Goal: Transaction & Acquisition: Book appointment/travel/reservation

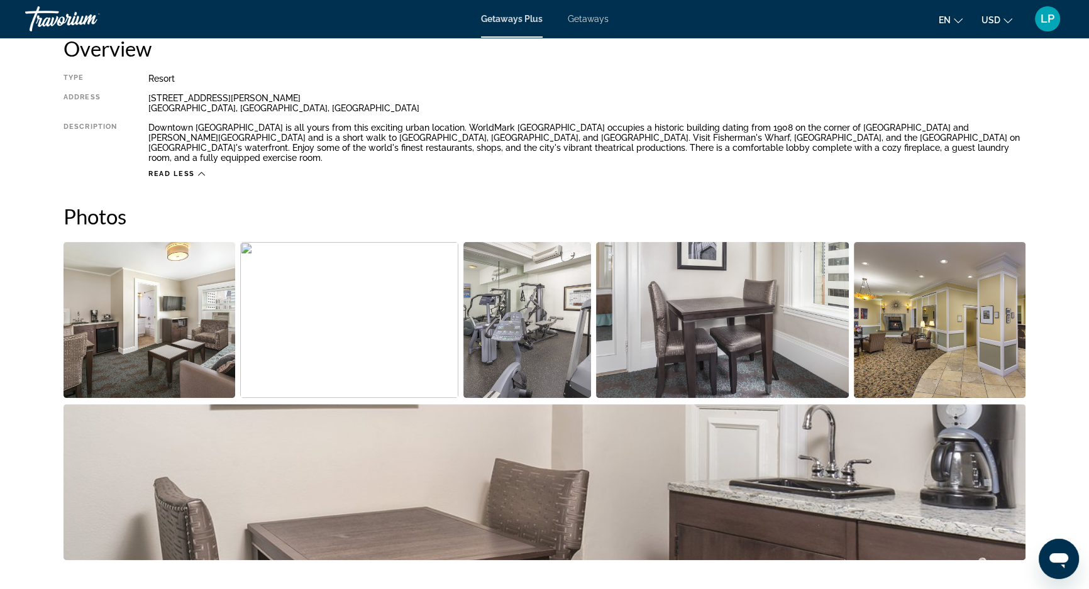
scroll to position [423, 0]
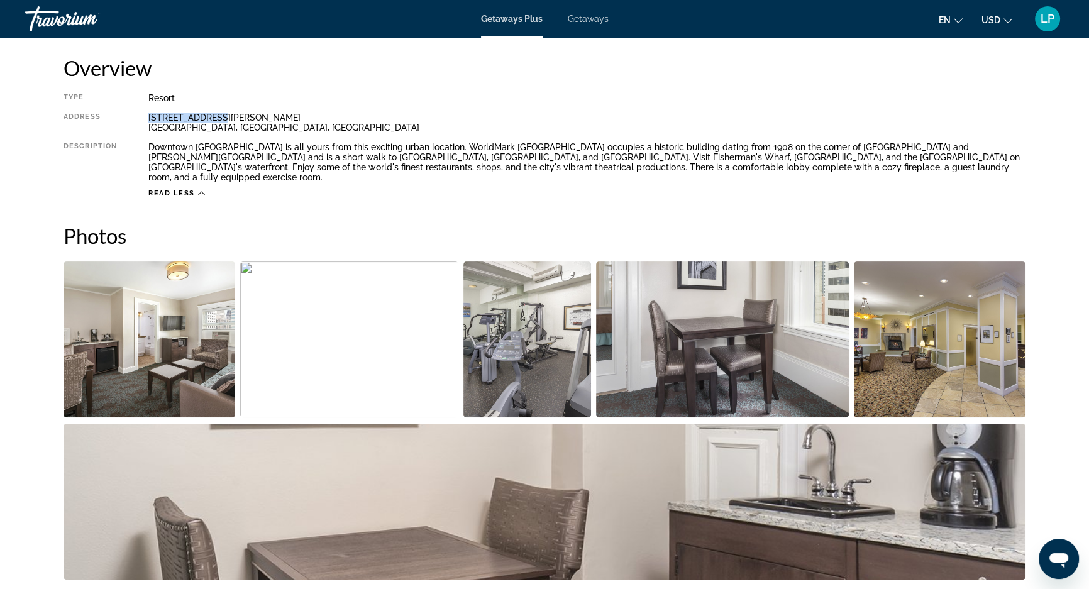
drag, startPoint x: 147, startPoint y: 119, endPoint x: 248, endPoint y: 117, distance: 101.2
click at [248, 117] on div "Type Resort All-Inclusive No All-Inclusive Address [STREET_ADDRESS][PERSON_NAME…" at bounding box center [545, 145] width 962 height 105
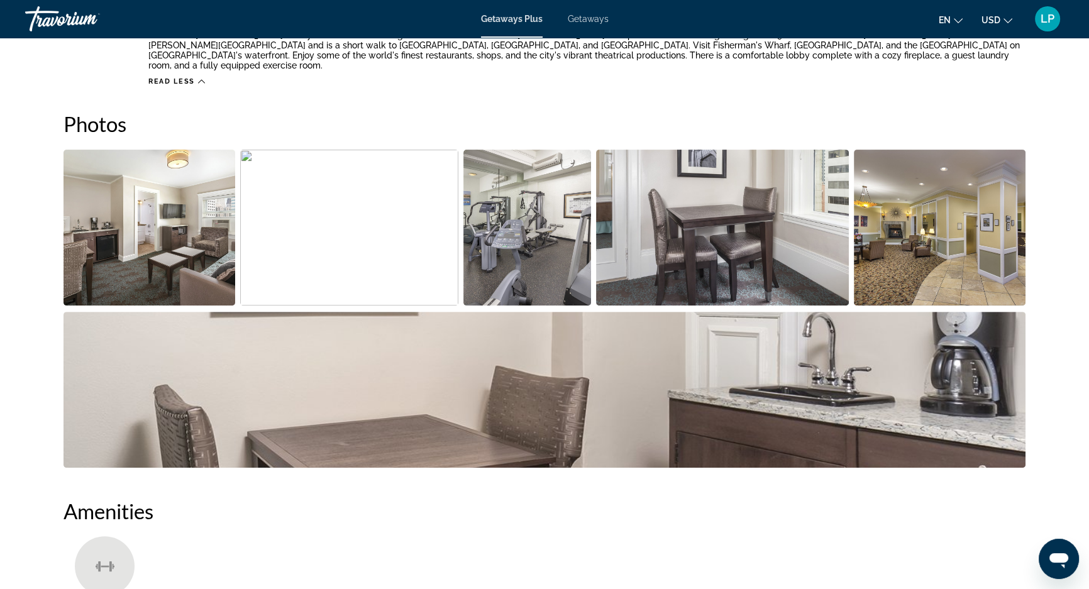
scroll to position [537, 0]
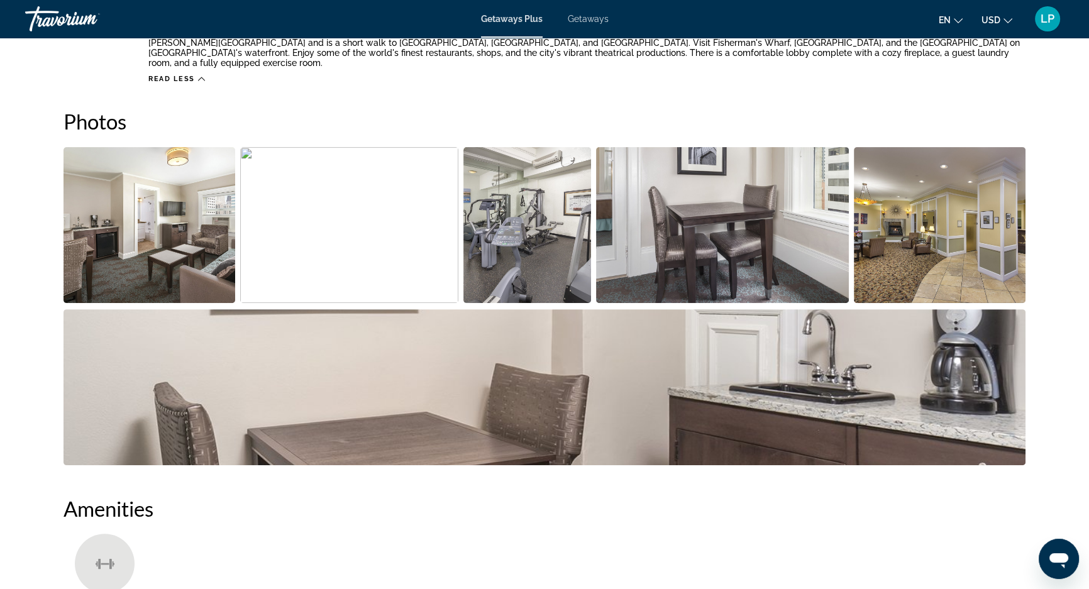
click at [659, 375] on img "Open full-screen image slider" at bounding box center [545, 387] width 962 height 156
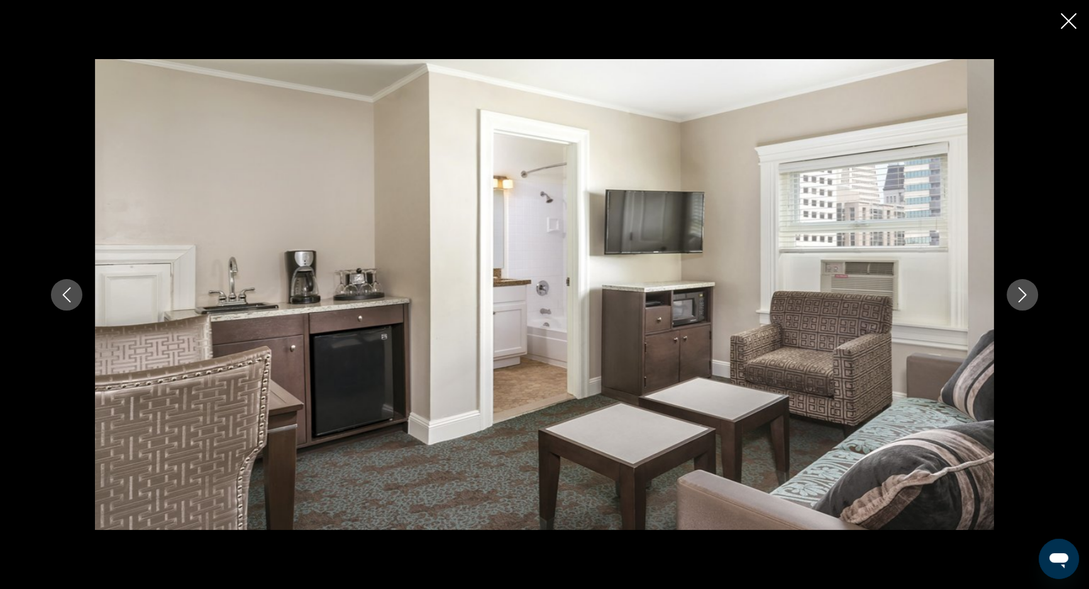
click at [1012, 294] on button "Next image" at bounding box center [1022, 294] width 31 height 31
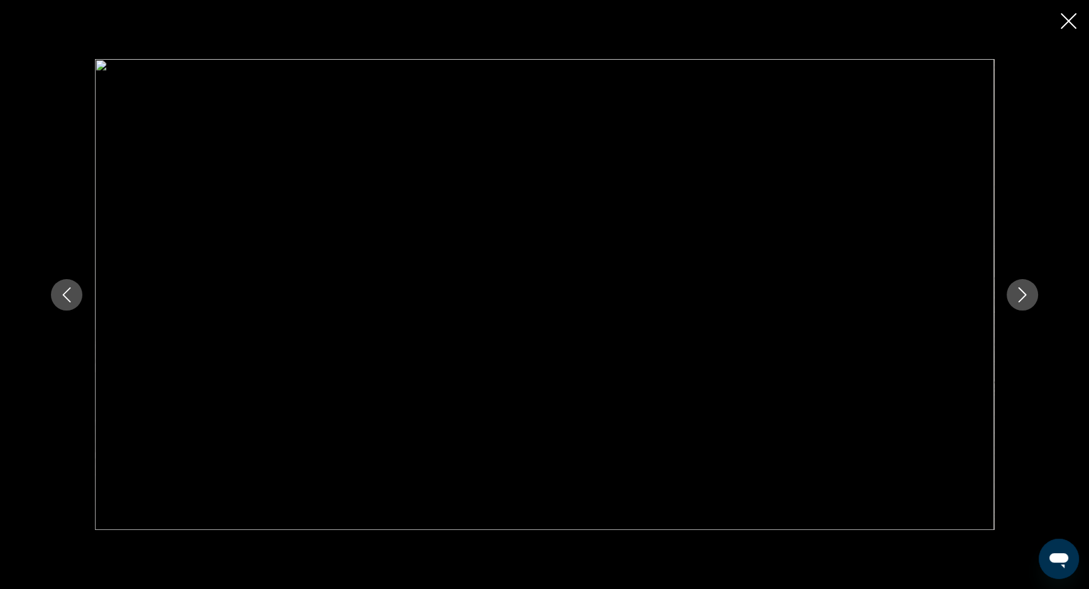
click at [1011, 294] on button "Next image" at bounding box center [1022, 294] width 31 height 31
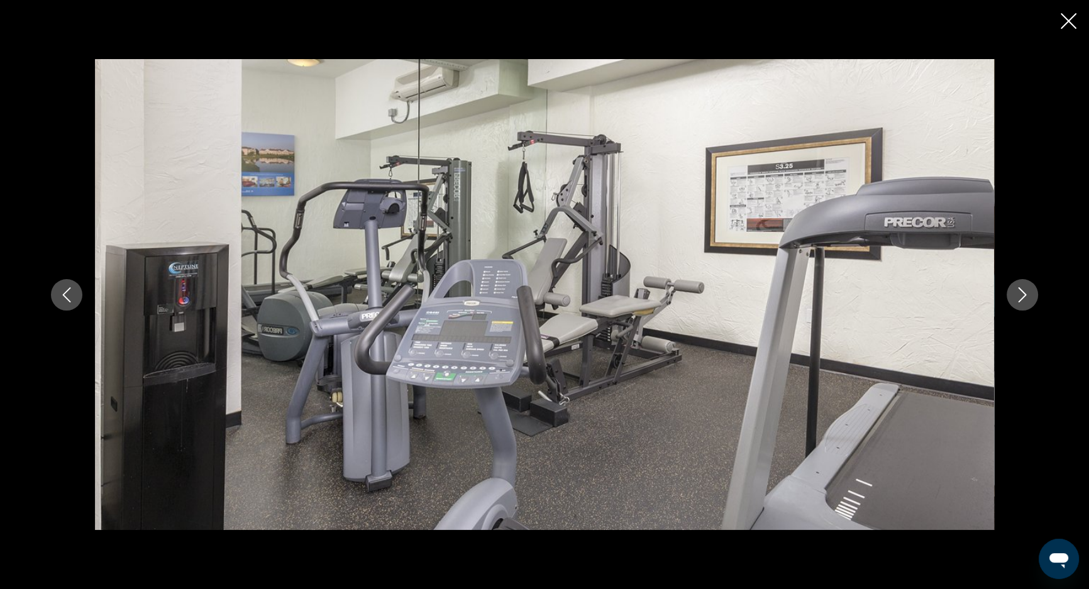
click at [1011, 294] on button "Next image" at bounding box center [1022, 294] width 31 height 31
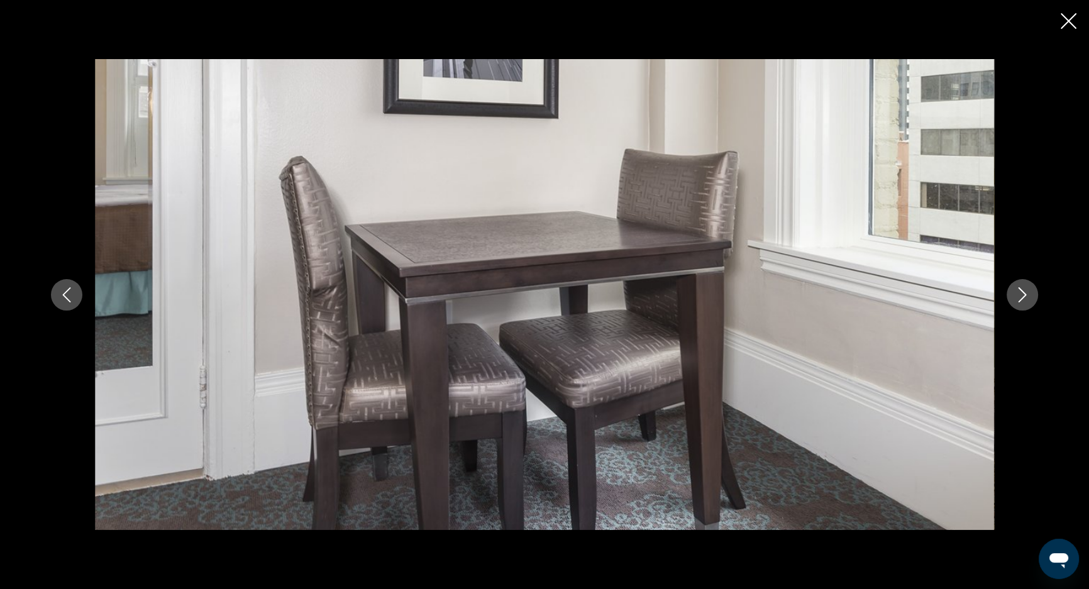
click at [1011, 294] on button "Next image" at bounding box center [1022, 294] width 31 height 31
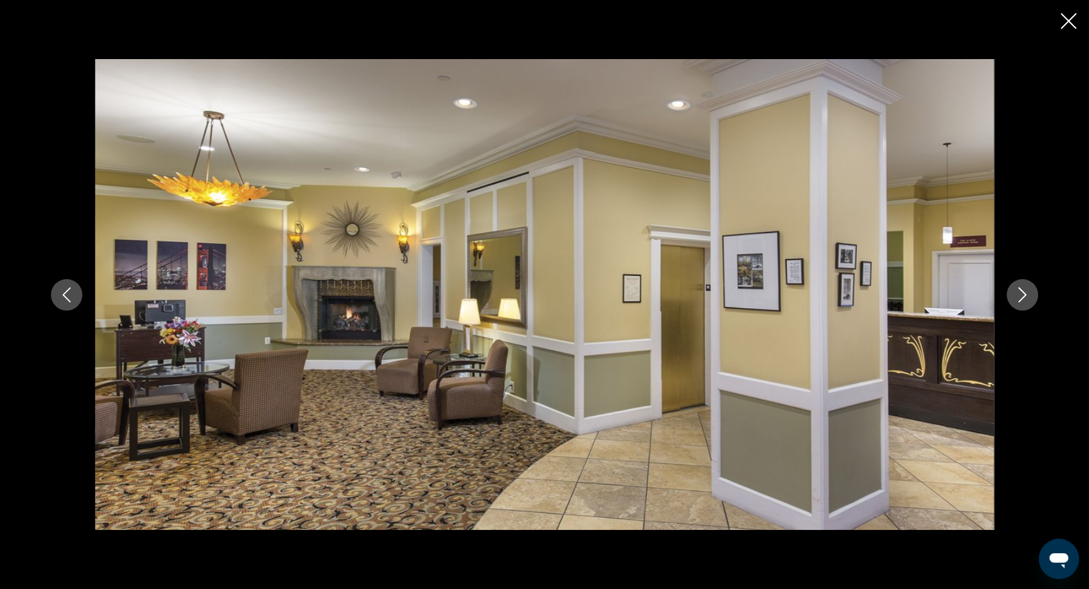
click at [1011, 294] on button "Next image" at bounding box center [1022, 294] width 31 height 31
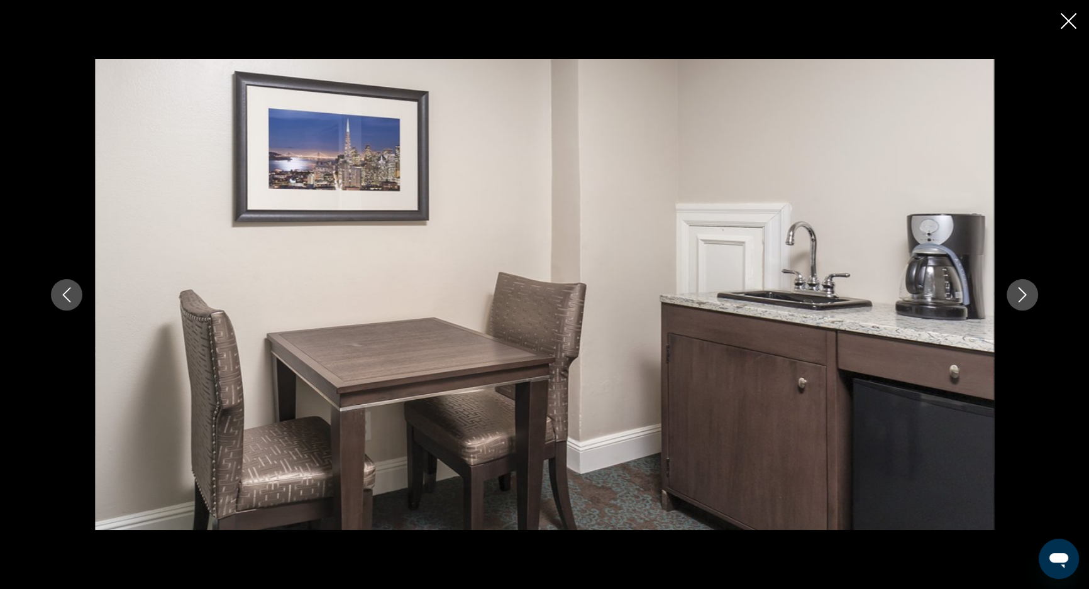
click at [1011, 294] on button "Next image" at bounding box center [1022, 294] width 31 height 31
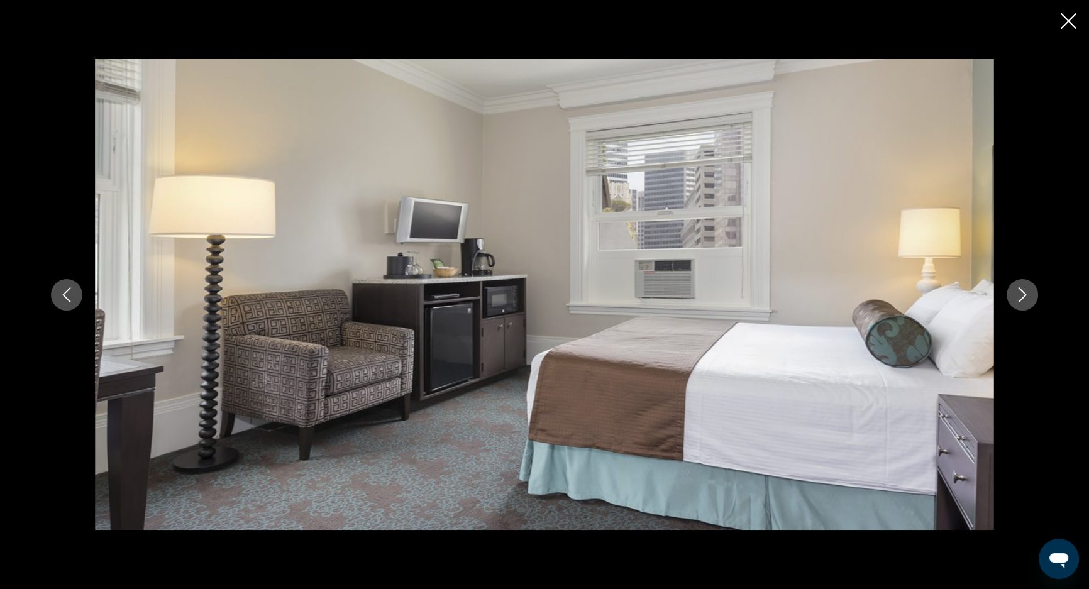
click at [1011, 294] on button "Next image" at bounding box center [1022, 294] width 31 height 31
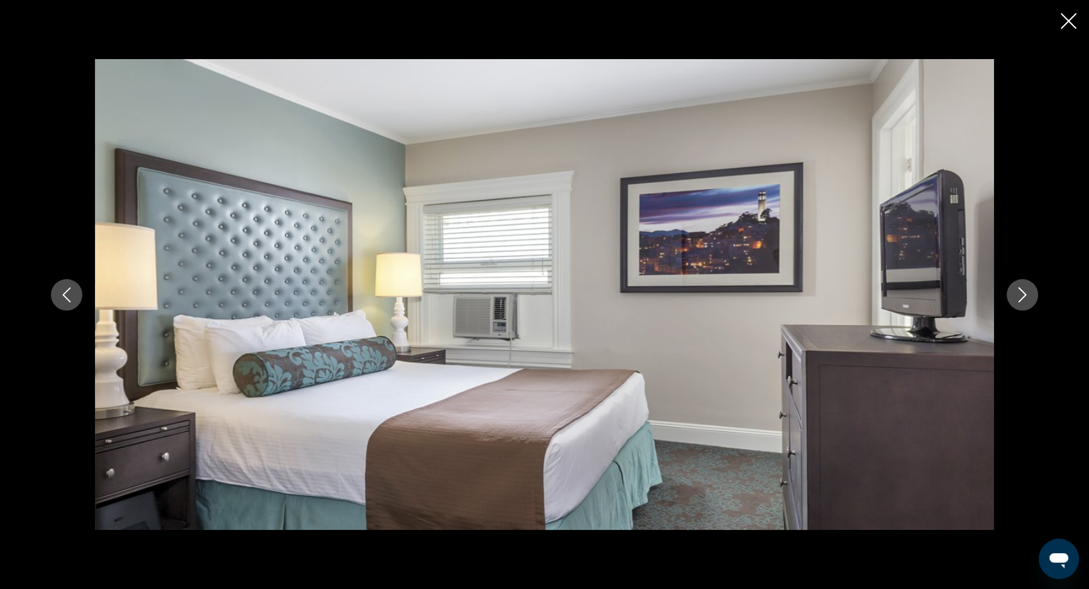
click at [1007, 297] on button "Next image" at bounding box center [1022, 294] width 31 height 31
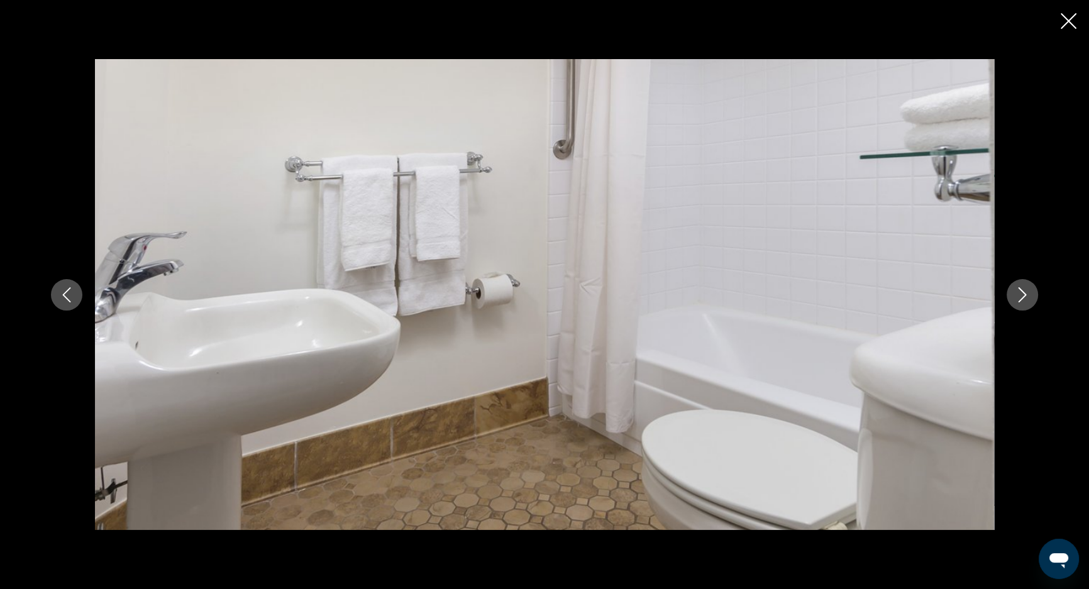
click at [1007, 298] on button "Next image" at bounding box center [1022, 294] width 31 height 31
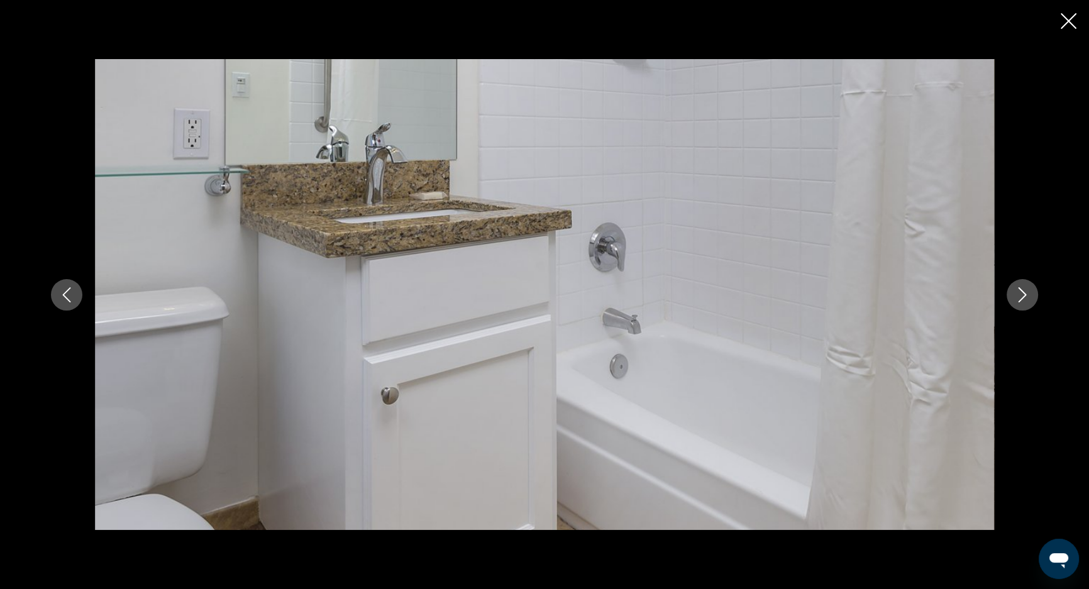
click at [1007, 298] on button "Next image" at bounding box center [1022, 294] width 31 height 31
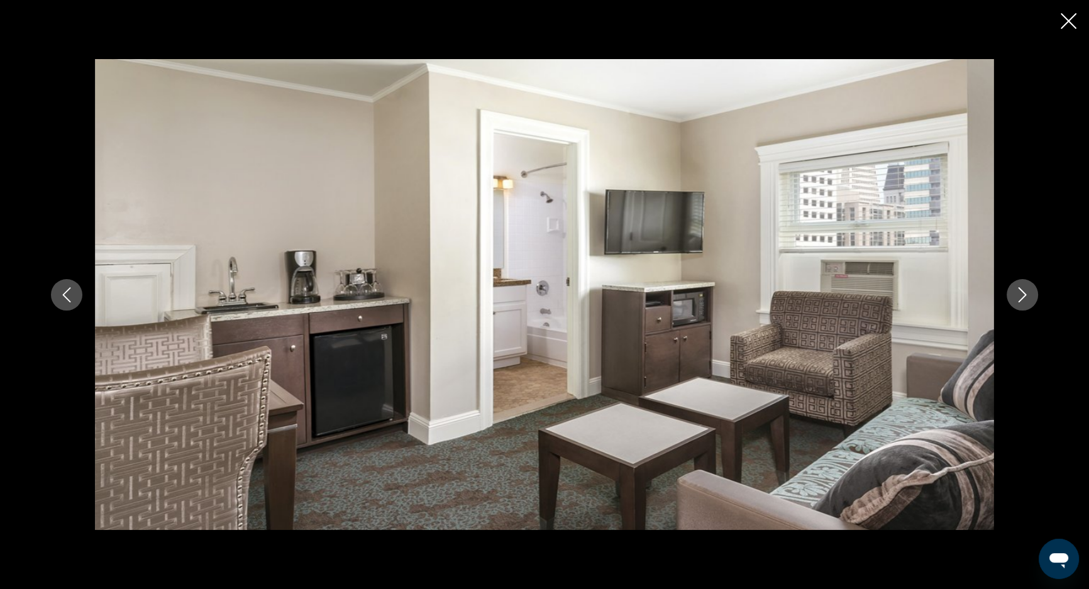
click at [1075, 27] on icon "Close slideshow" at bounding box center [1069, 21] width 16 height 16
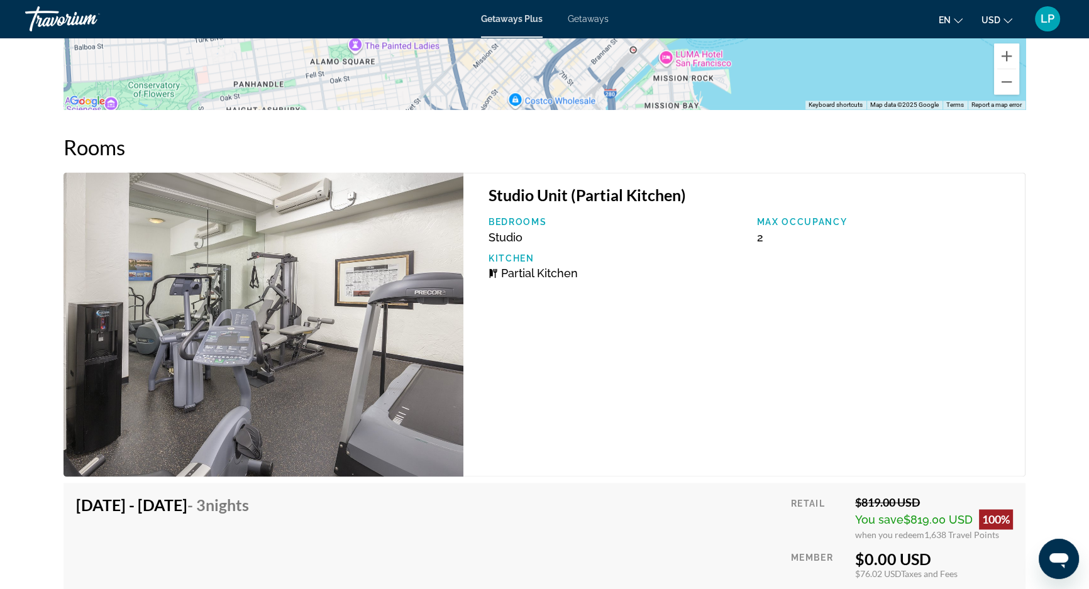
scroll to position [2366, 0]
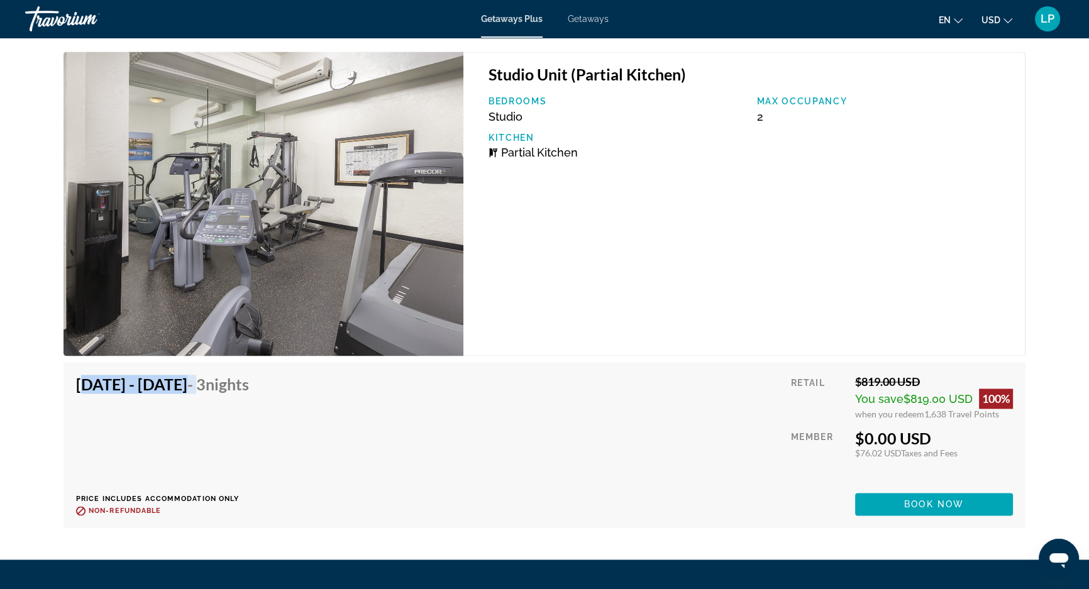
drag, startPoint x: 72, startPoint y: 372, endPoint x: 275, endPoint y: 378, distance: 202.6
click at [275, 378] on div "[DATE] - [DATE] - 3 Nights Price includes accommodation only Refundable until :…" at bounding box center [545, 445] width 962 height 166
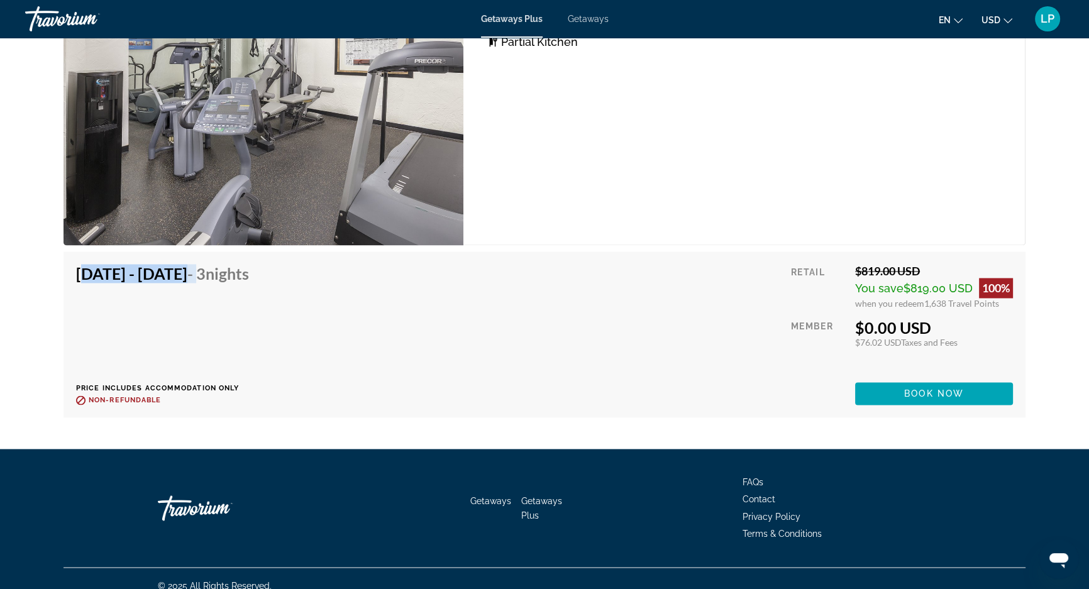
scroll to position [2480, 0]
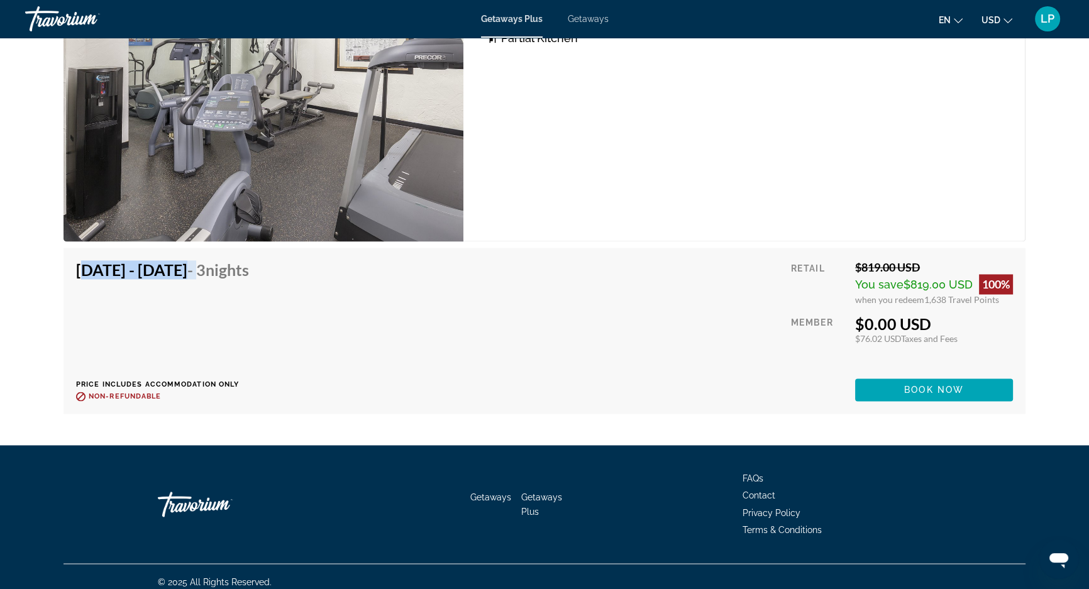
drag, startPoint x: 855, startPoint y: 310, endPoint x: 936, endPoint y: 309, distance: 80.5
click at [936, 314] on div "$0.00 USD" at bounding box center [934, 323] width 158 height 19
drag, startPoint x: 852, startPoint y: 328, endPoint x: 996, endPoint y: 327, distance: 144.0
click at [996, 327] on div "Retail $819.00 USD You save $819.00 USD 100% when you redeem 1,638 Travel Point…" at bounding box center [902, 330] width 222 height 141
click at [956, 385] on span "Book now" at bounding box center [934, 390] width 60 height 10
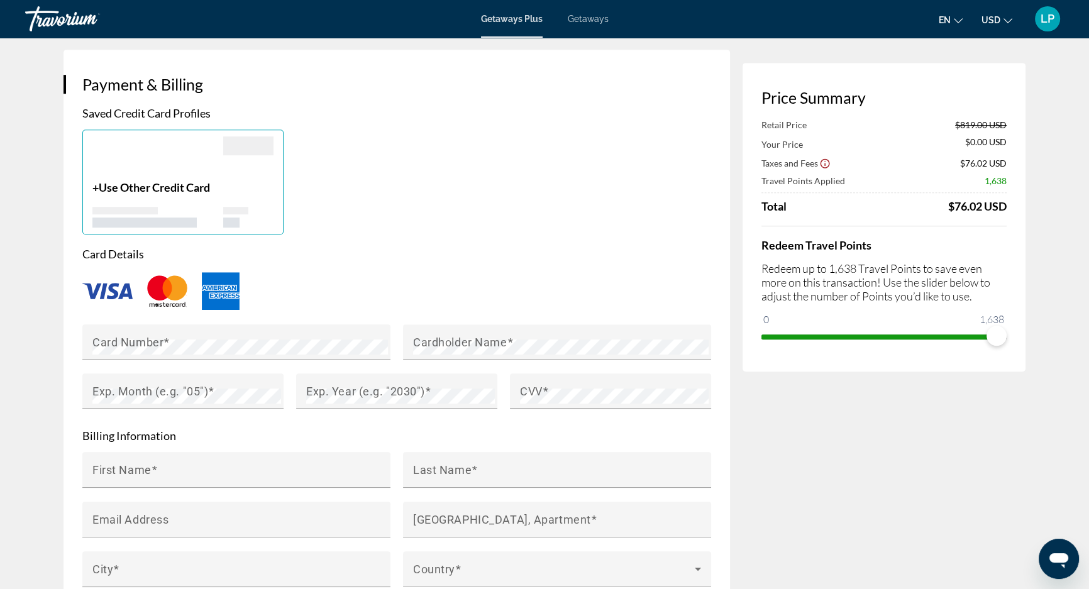
scroll to position [857, 0]
click at [182, 330] on div "Card Number" at bounding box center [240, 339] width 296 height 35
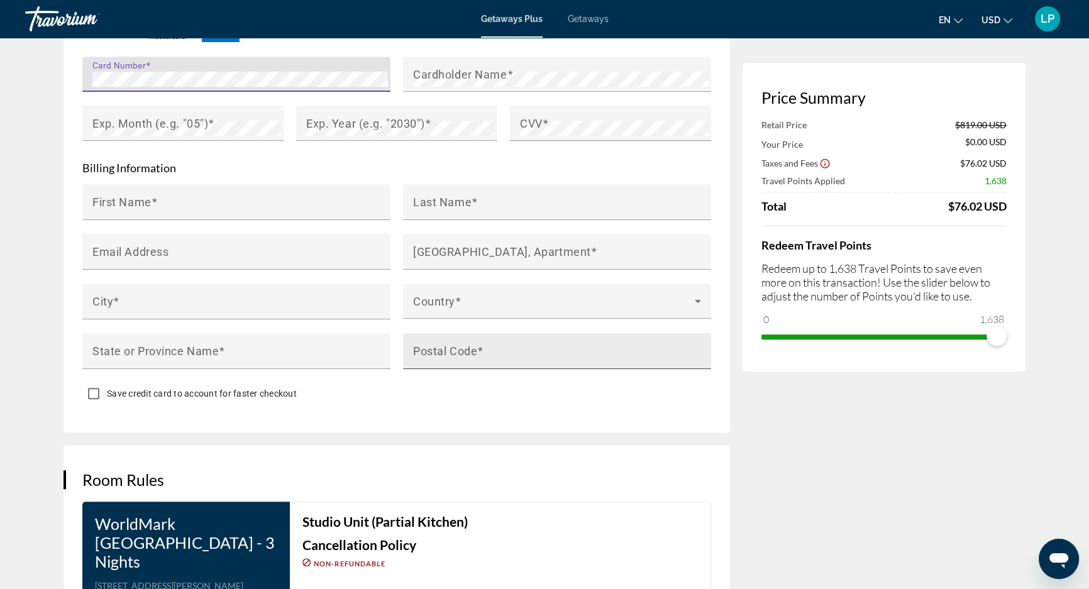
scroll to position [1029, 0]
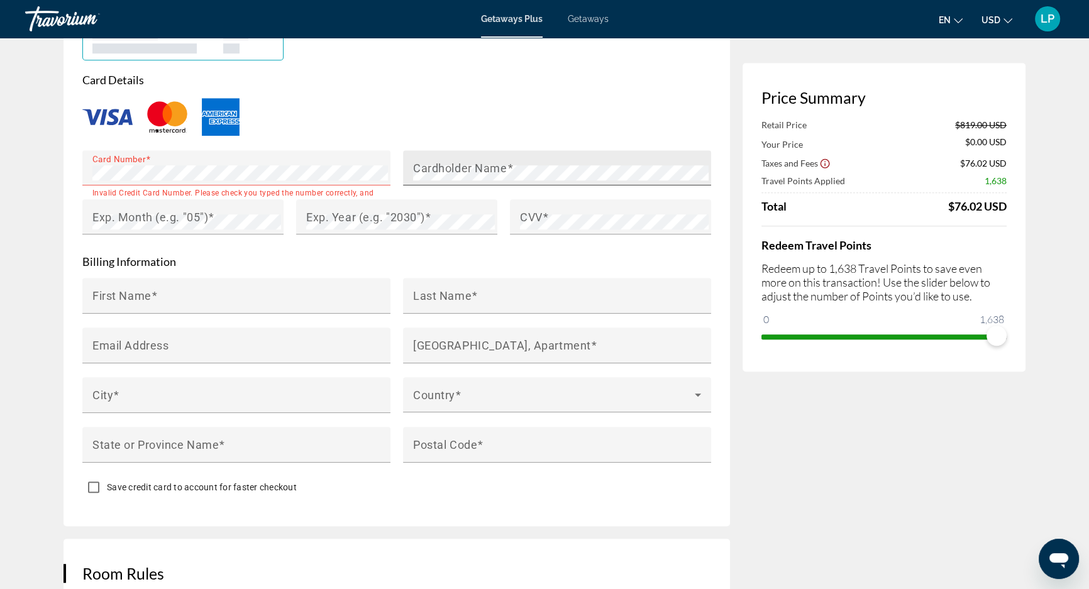
click at [458, 165] on mat-label "Cardholder Name" at bounding box center [460, 167] width 94 height 13
click at [158, 214] on mat-label "Exp. Month (e.g. "05")" at bounding box center [150, 216] width 116 height 13
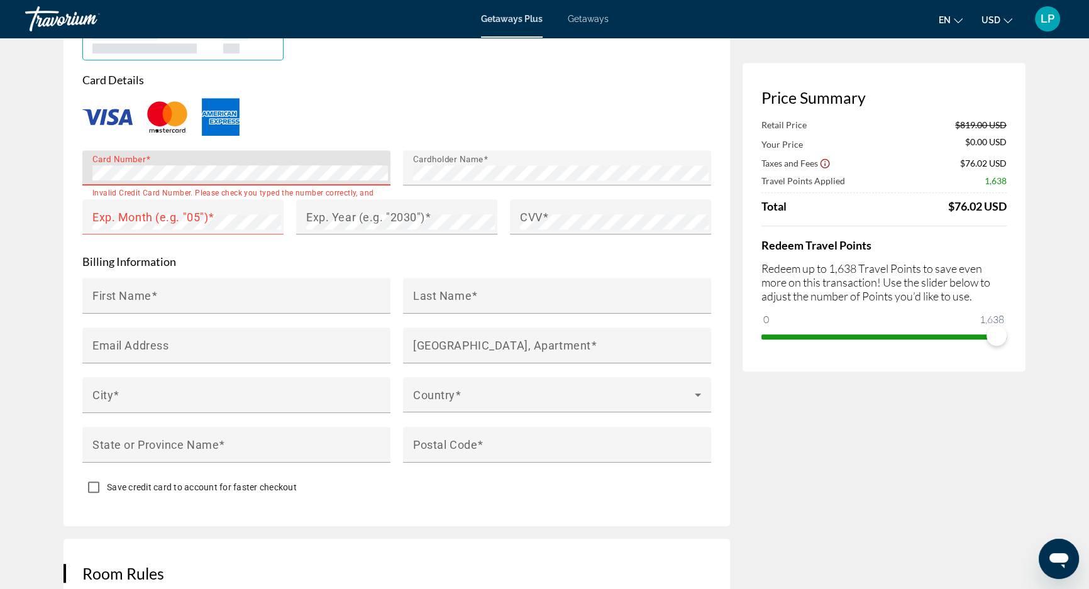
click at [20, 172] on appexchange-booking "**********" at bounding box center [544, 411] width 1089 height 2805
click at [353, 96] on div "Main content" at bounding box center [396, 116] width 629 height 41
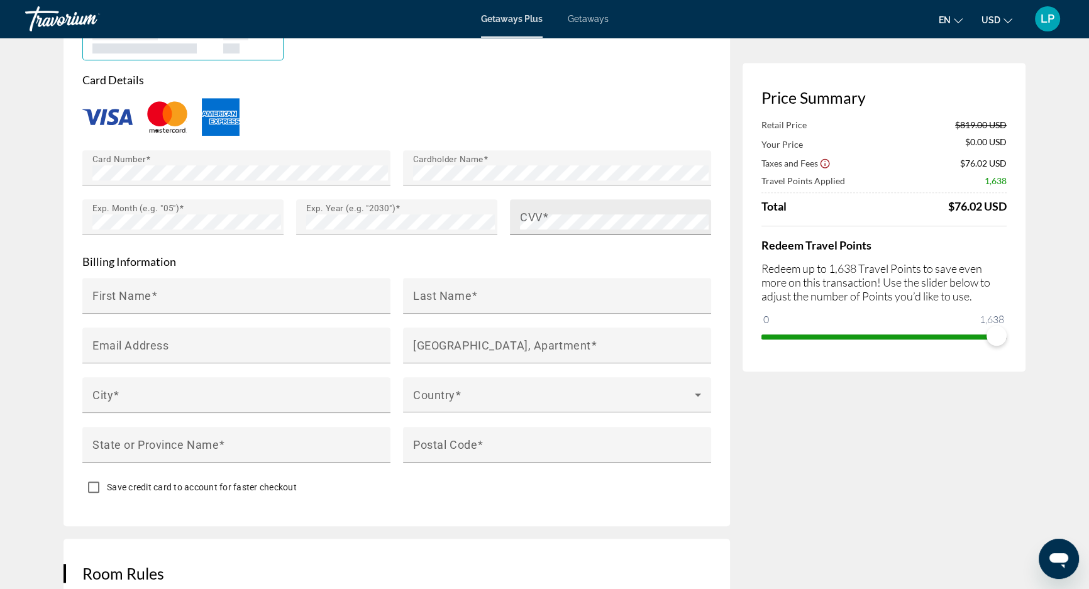
click at [541, 210] on mat-label "CVV" at bounding box center [531, 216] width 23 height 13
click at [563, 73] on p "Card Details" at bounding box center [396, 80] width 629 height 14
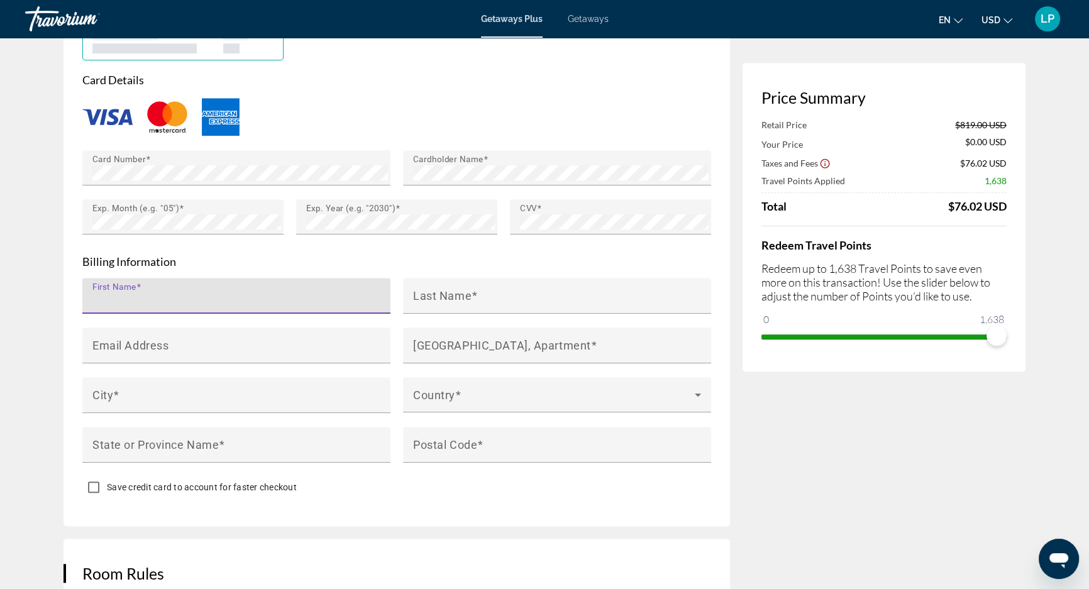
click at [248, 301] on input "First Name" at bounding box center [240, 301] width 296 height 15
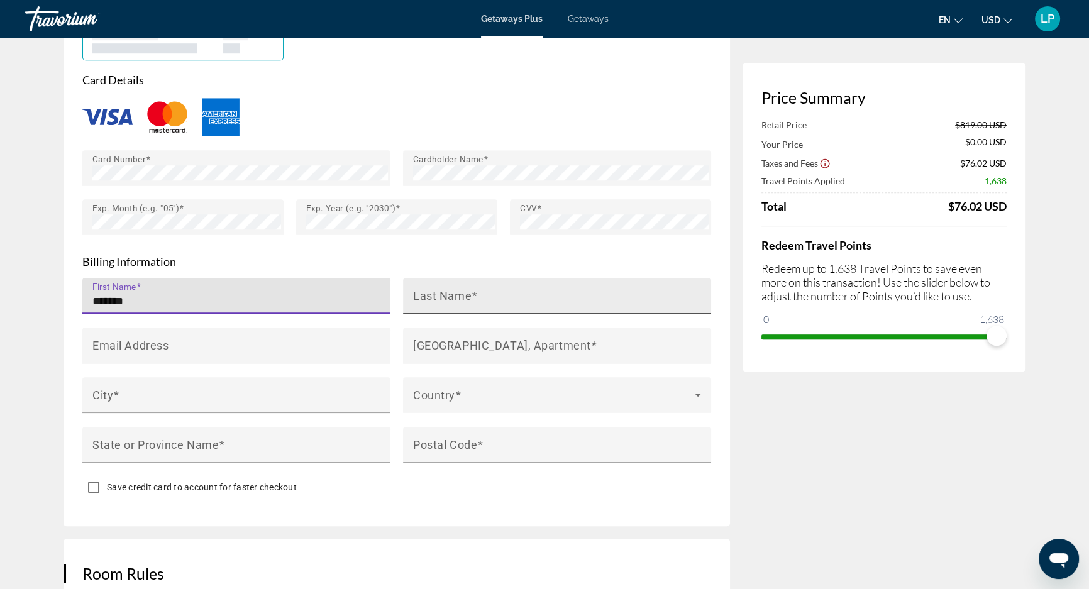
type input "*******"
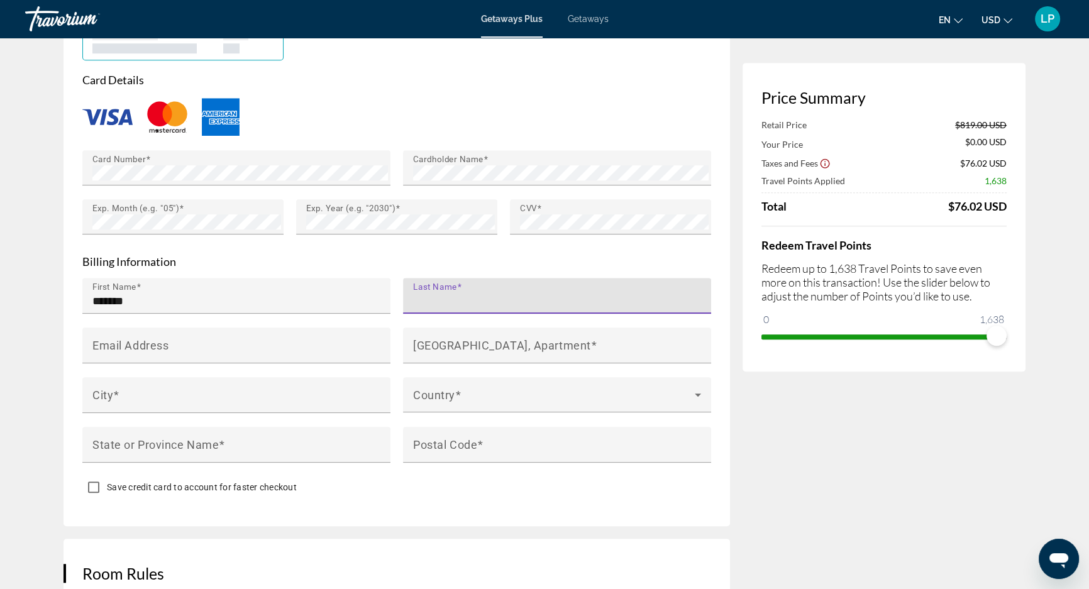
click at [507, 294] on input "Last Name" at bounding box center [561, 301] width 296 height 15
type input "*****"
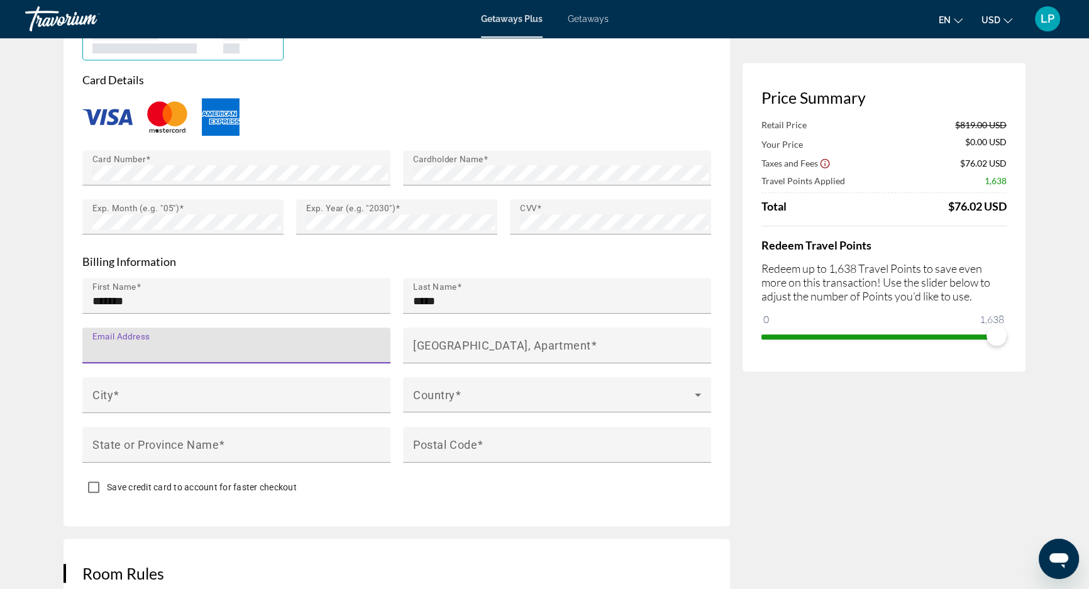
click at [207, 348] on input "Email Address" at bounding box center [240, 350] width 296 height 15
type input "**********"
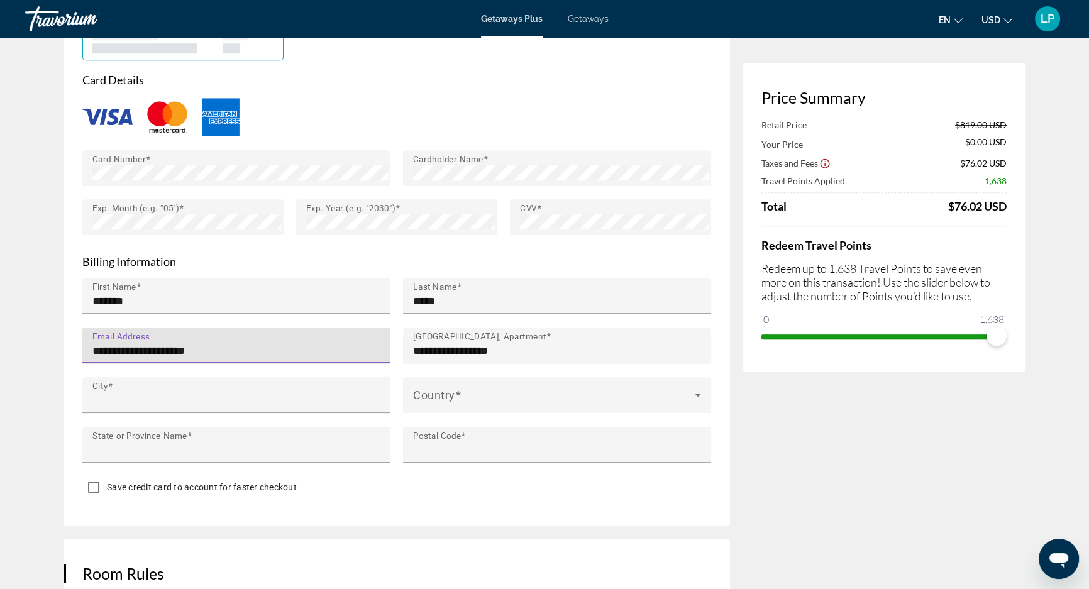
type input "*******"
type input "**********"
type input "*****"
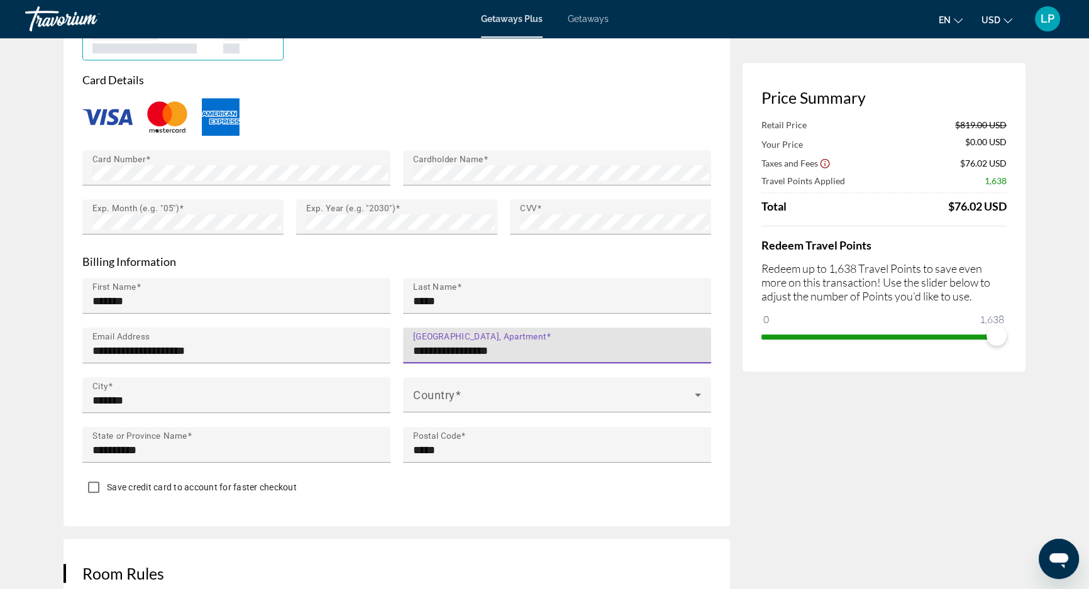
click at [436, 346] on input "**********" at bounding box center [561, 350] width 296 height 15
drag, startPoint x: 509, startPoint y: 346, endPoint x: 353, endPoint y: 342, distance: 155.4
click at [353, 342] on div "**********" at bounding box center [396, 377] width 641 height 199
type input "**********"
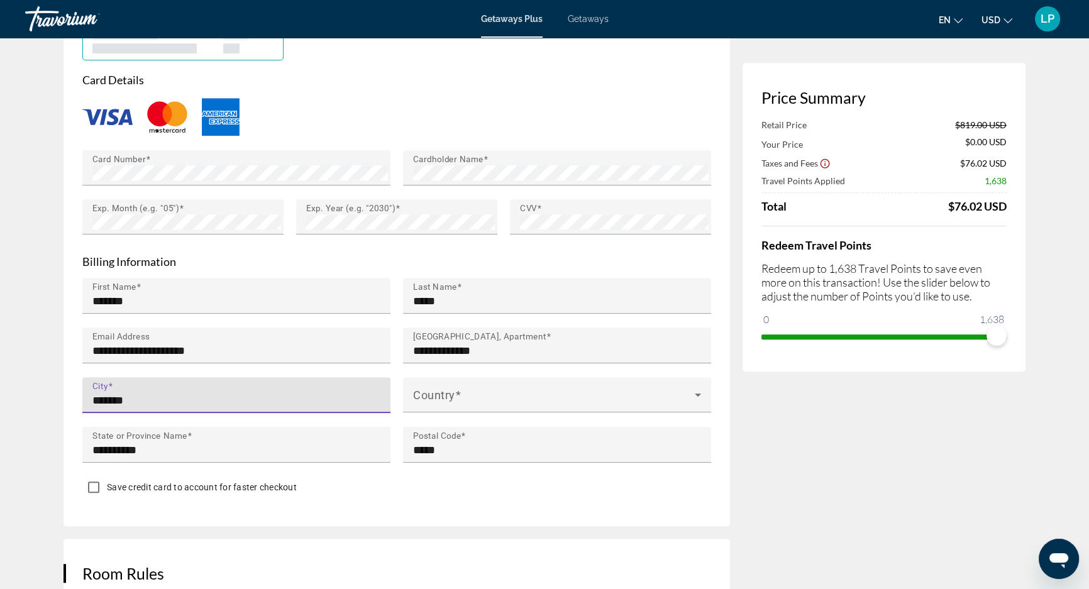
drag, startPoint x: 127, startPoint y: 390, endPoint x: 56, endPoint y: 399, distance: 71.5
click at [56, 399] on div "**********" at bounding box center [544, 411] width 1012 height 2805
click at [128, 393] on input "**********" at bounding box center [240, 400] width 296 height 15
type input "**********"
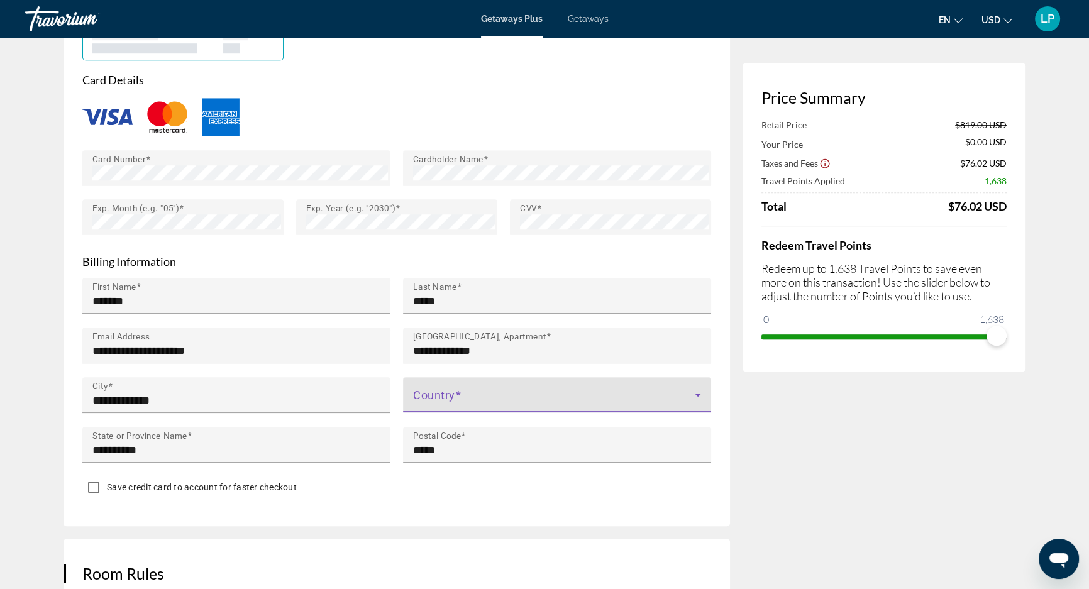
click at [460, 392] on span "Main content" at bounding box center [554, 399] width 282 height 15
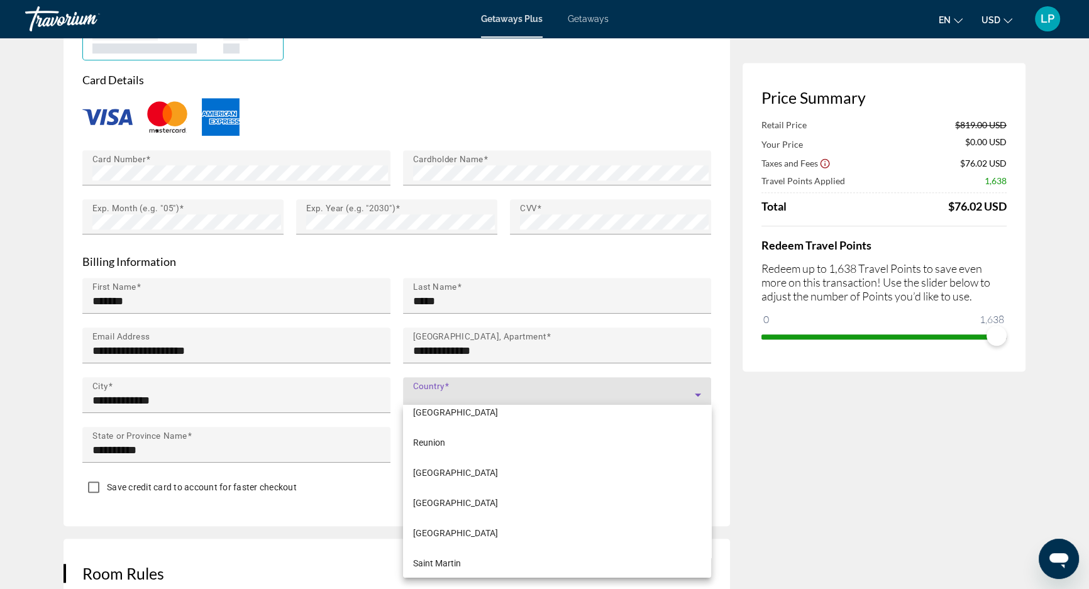
scroll to position [3596, 0]
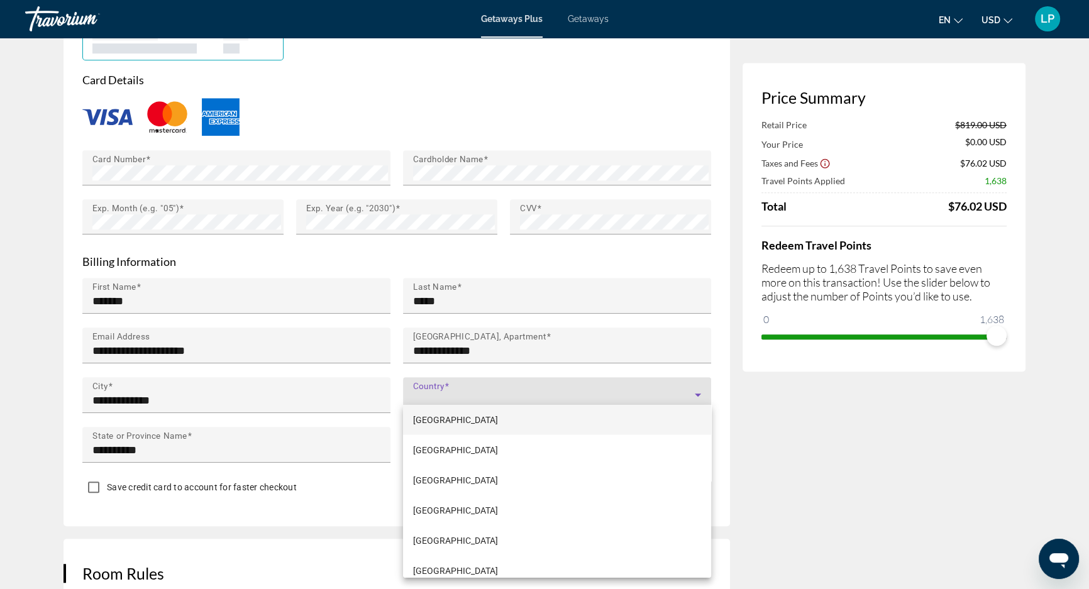
click at [472, 391] on div at bounding box center [544, 294] width 1089 height 589
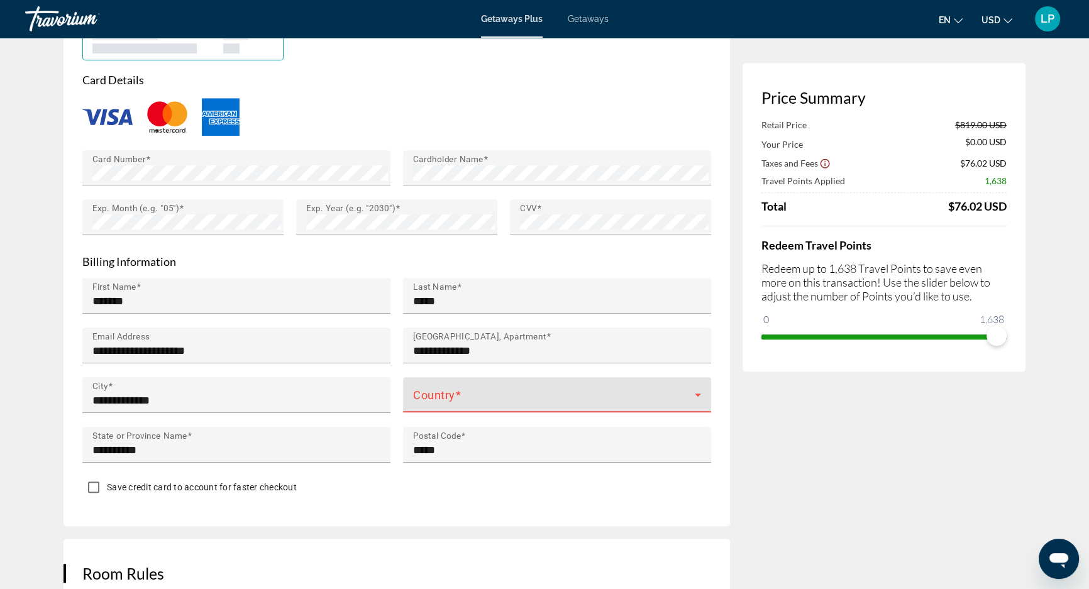
click at [472, 392] on span "Main content" at bounding box center [554, 399] width 282 height 15
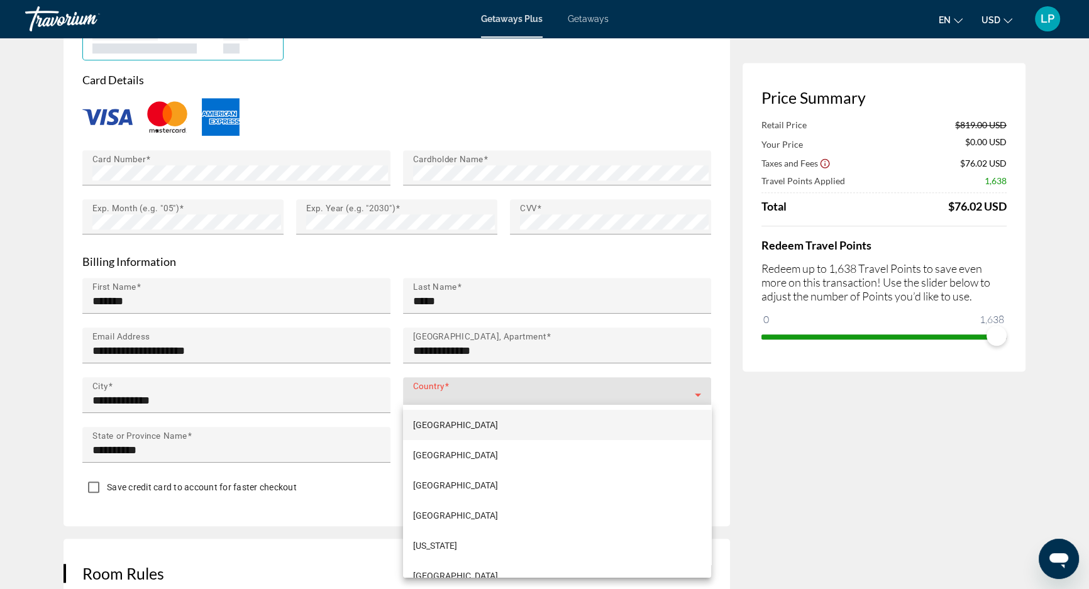
click at [474, 390] on div at bounding box center [544, 294] width 1089 height 589
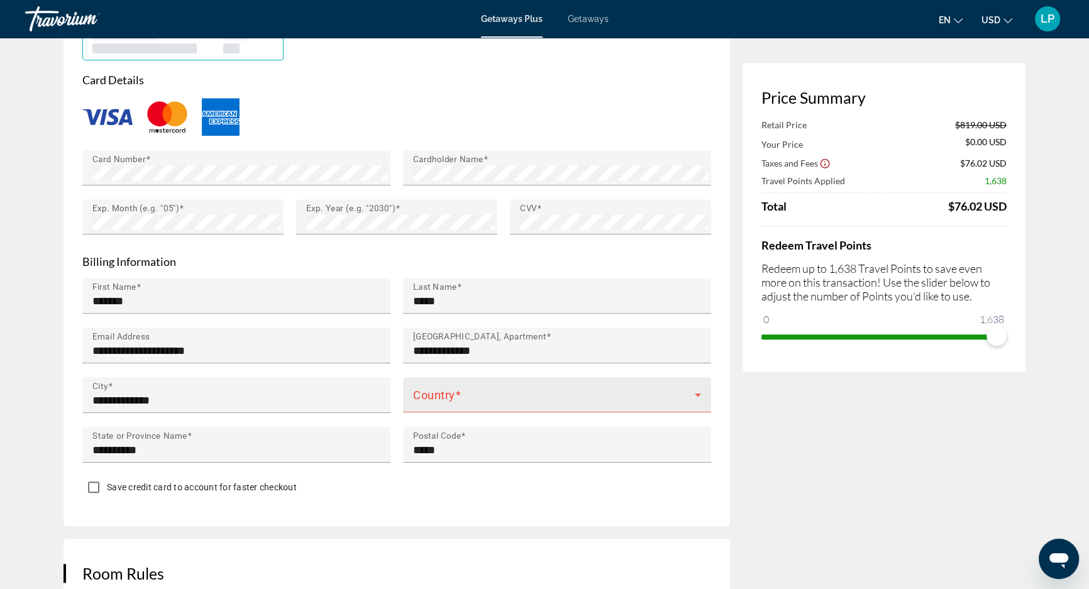
click at [478, 392] on span "Main content" at bounding box center [554, 399] width 282 height 15
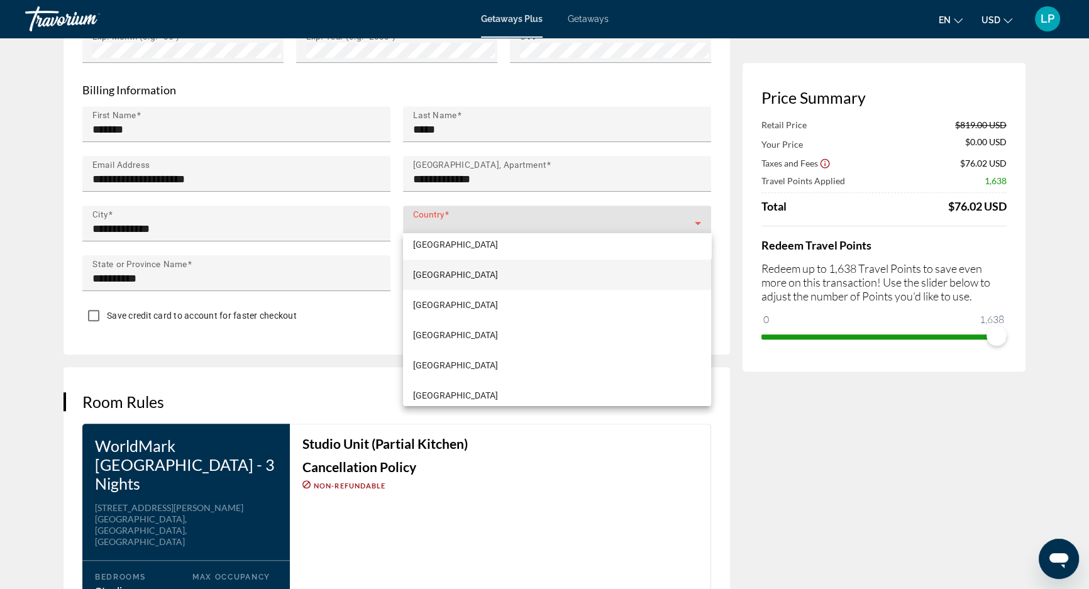
scroll to position [7215, 0]
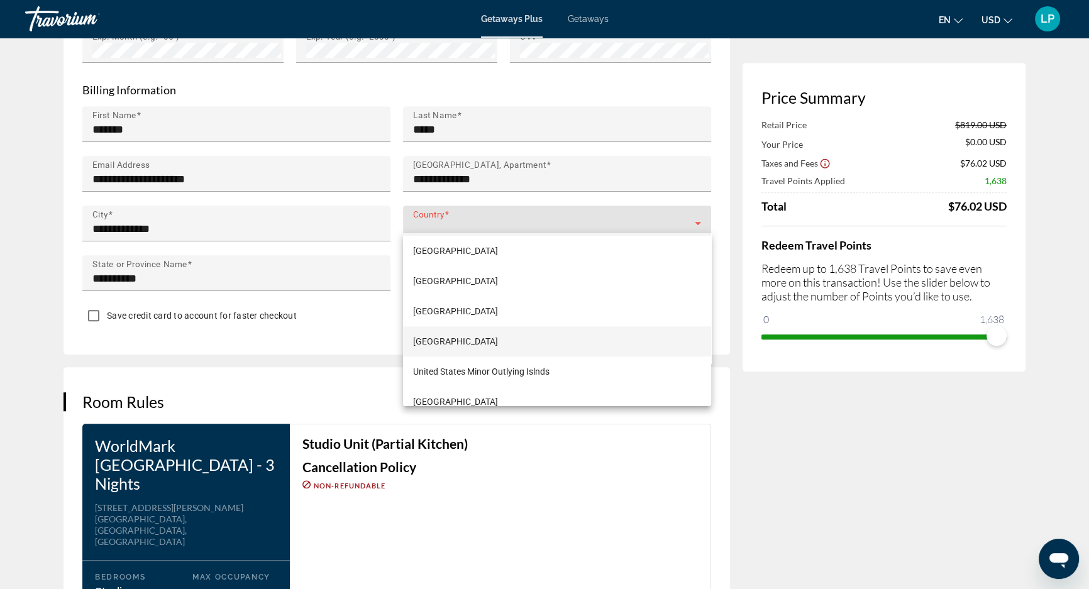
click at [512, 340] on mat-option "[GEOGRAPHIC_DATA]" at bounding box center [557, 341] width 308 height 30
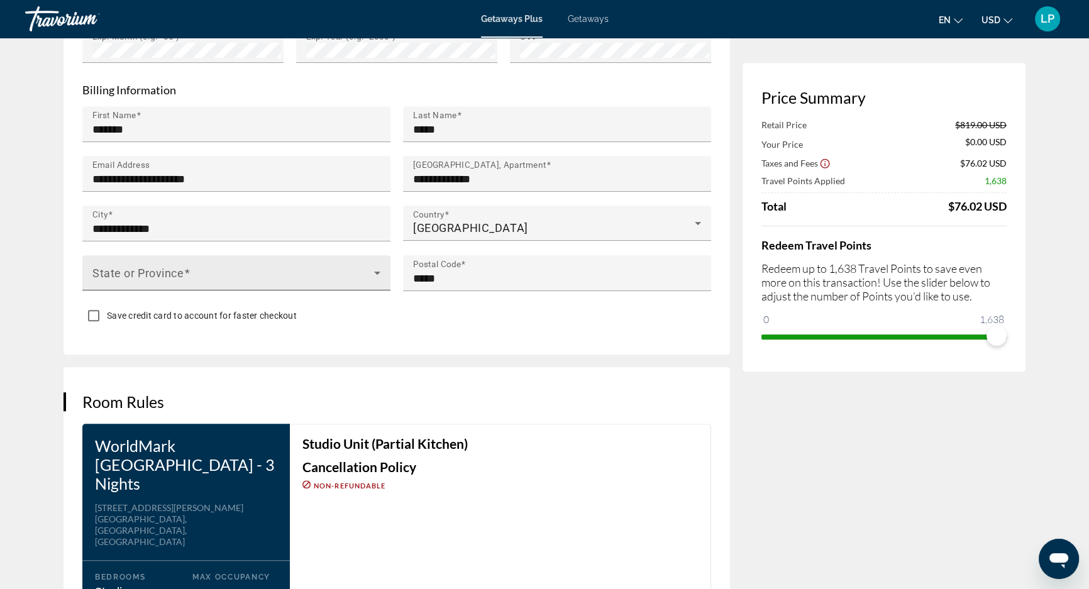
click at [223, 259] on div "State or Province" at bounding box center [236, 272] width 288 height 35
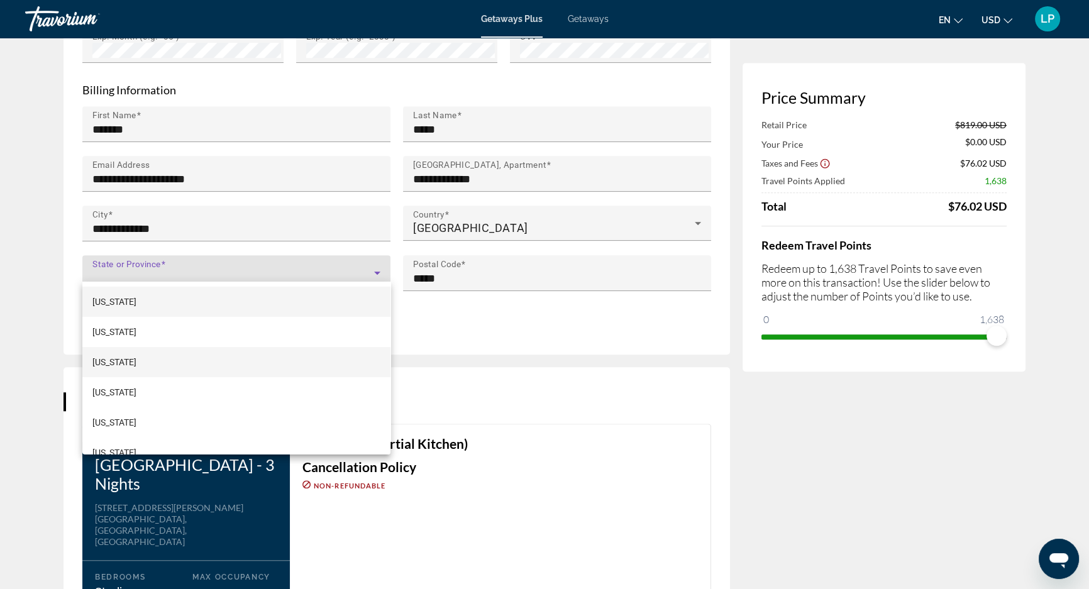
drag, startPoint x: 163, startPoint y: 432, endPoint x: 253, endPoint y: 363, distance: 113.9
click at [163, 431] on mat-option "[US_STATE]" at bounding box center [236, 422] width 308 height 30
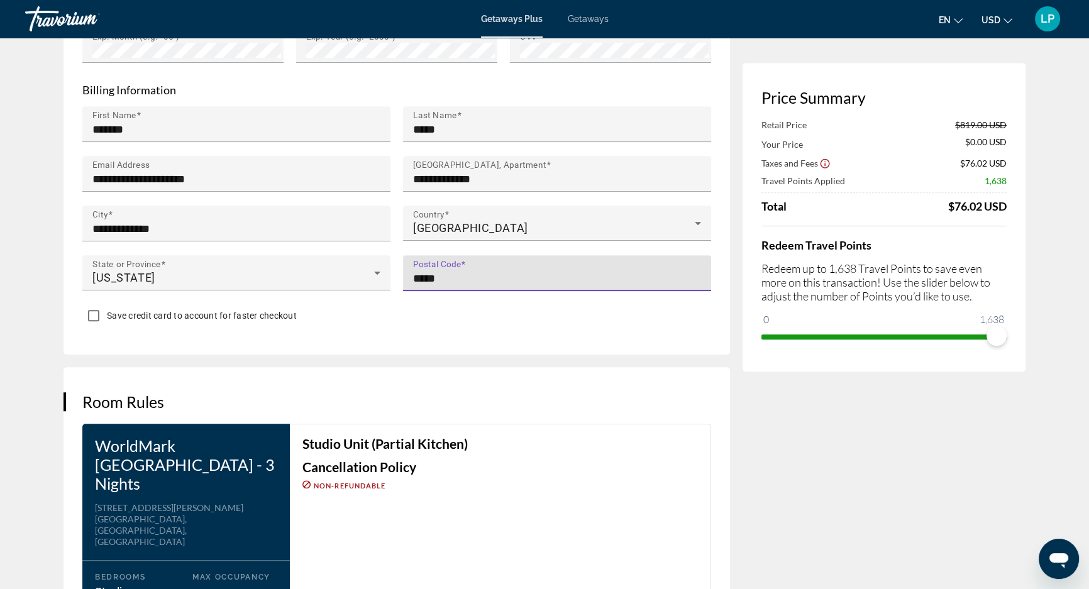
drag, startPoint x: 460, startPoint y: 276, endPoint x: 392, endPoint y: 267, distance: 67.8
click at [392, 267] on div "**********" at bounding box center [396, 205] width 641 height 199
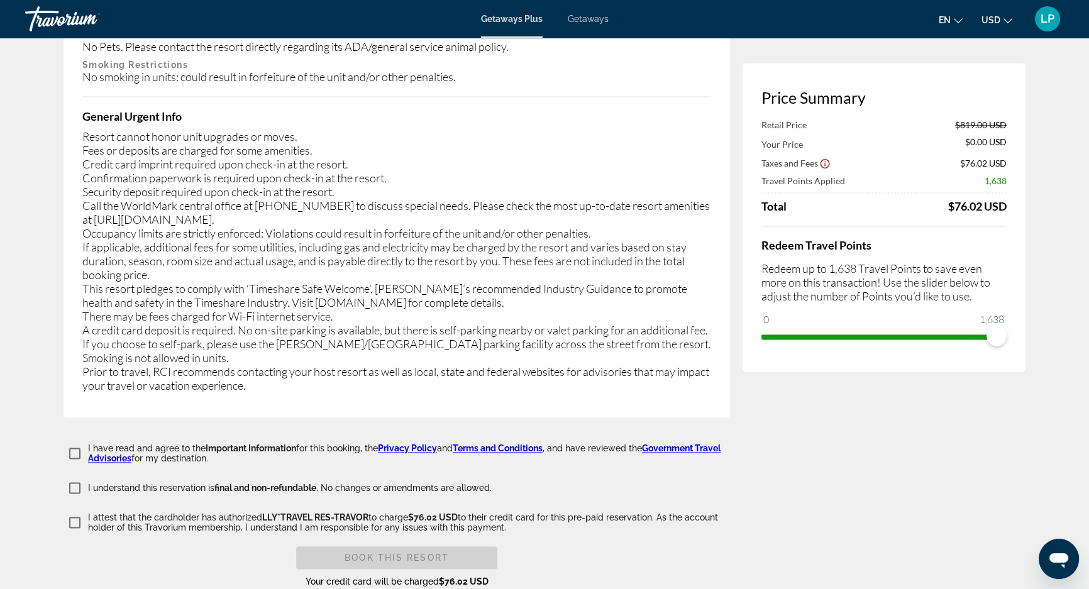
scroll to position [2343, 0]
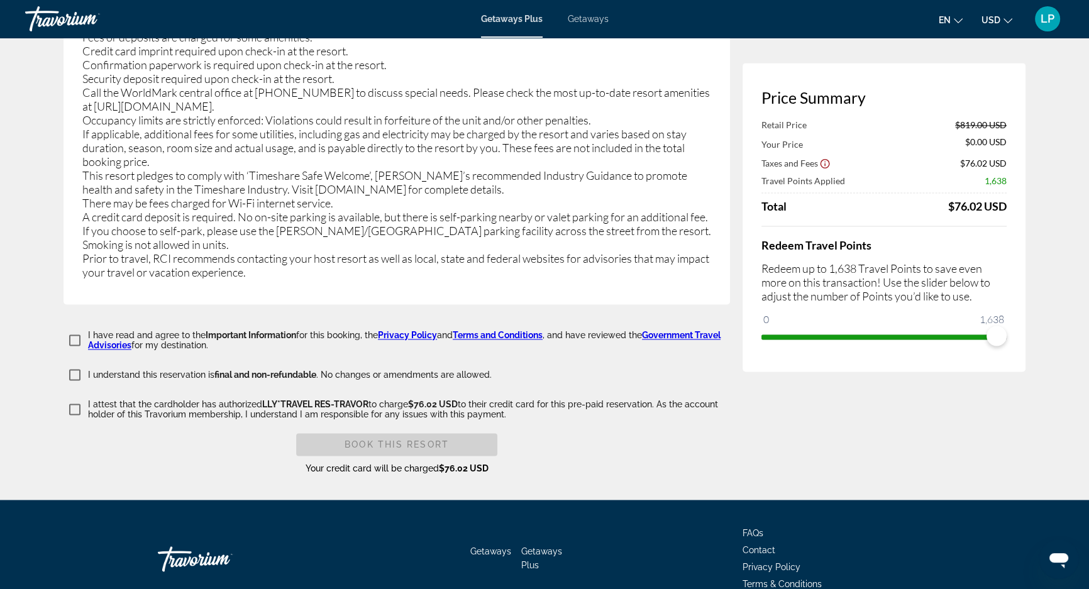
type input "*****"
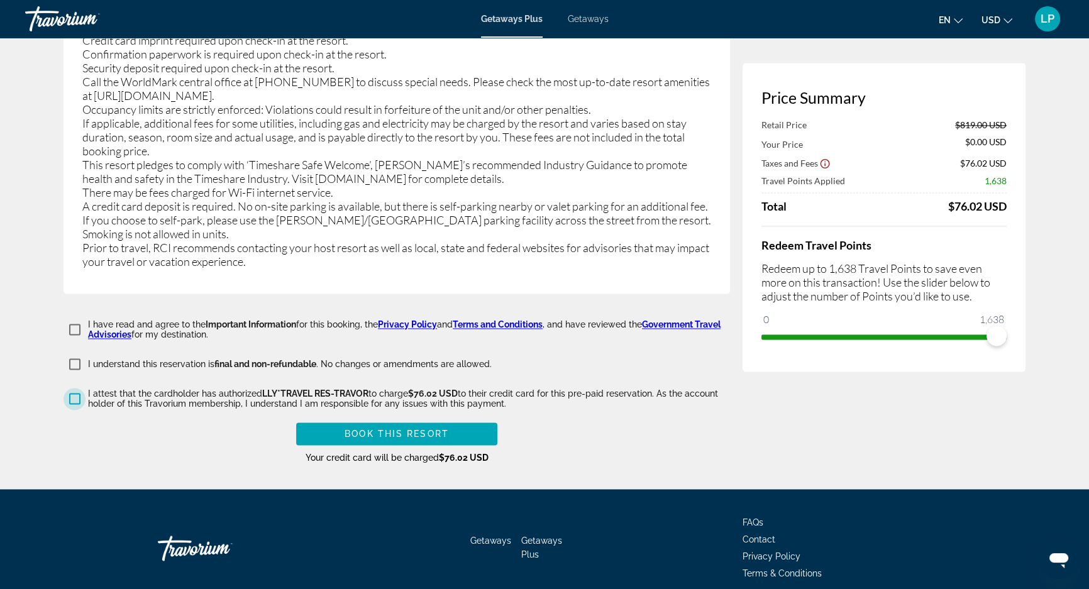
scroll to position [2357, 0]
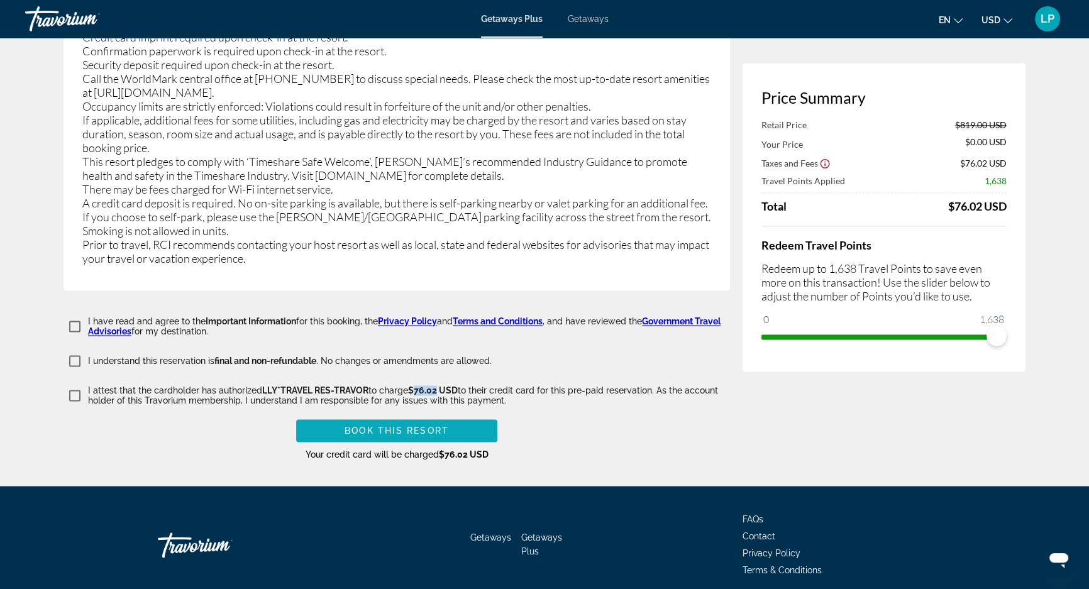
drag, startPoint x: 421, startPoint y: 340, endPoint x: 443, endPoint y: 368, distance: 36.2
click at [440, 385] on span "$76.02 USD" at bounding box center [433, 390] width 50 height 10
click at [445, 426] on span "Book this Resort" at bounding box center [397, 431] width 104 height 10
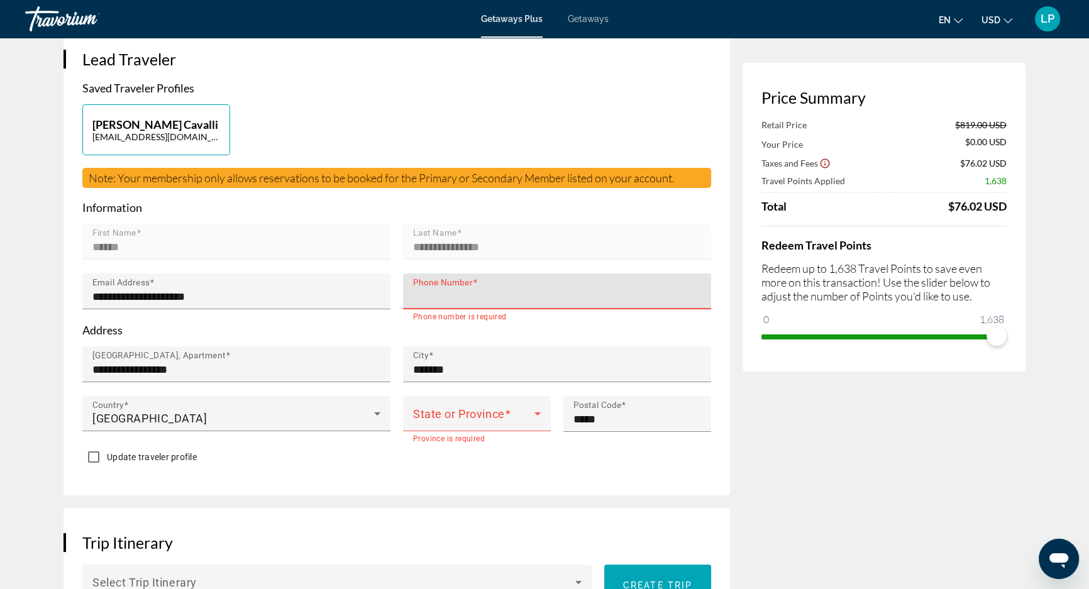
click at [444, 290] on input "Phone Number" at bounding box center [561, 296] width 296 height 15
type input "**********"
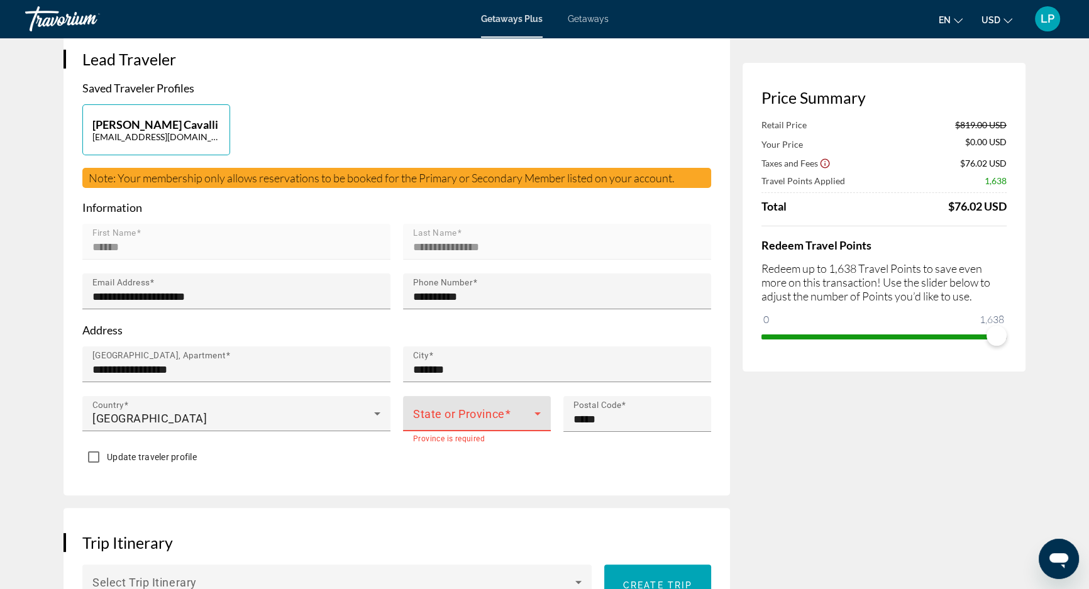
click at [469, 412] on span "Main content" at bounding box center [473, 418] width 121 height 15
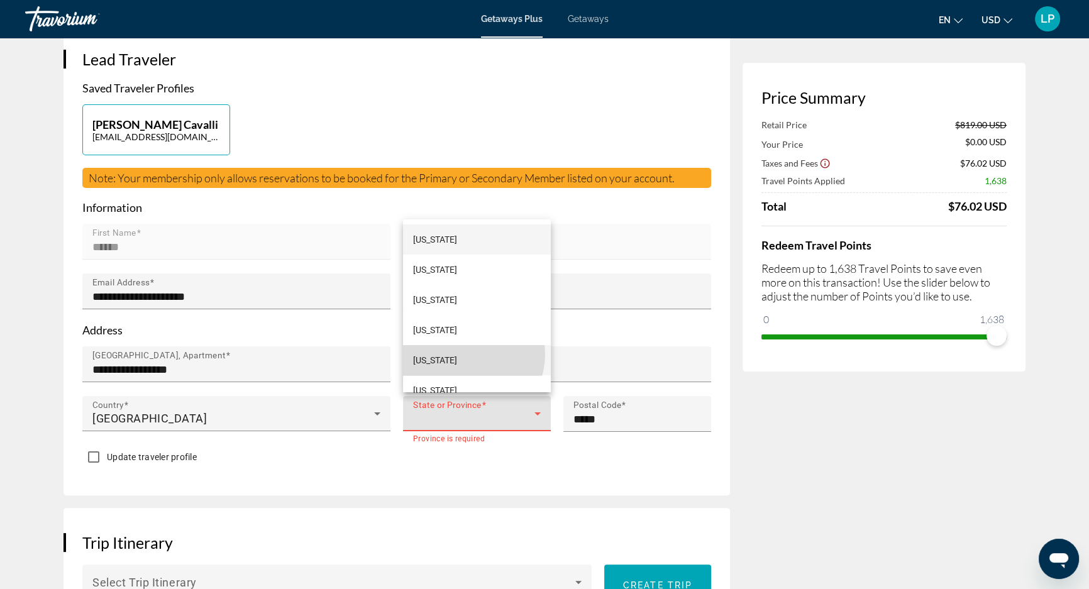
click at [462, 354] on mat-option "[US_STATE]" at bounding box center [477, 360] width 148 height 30
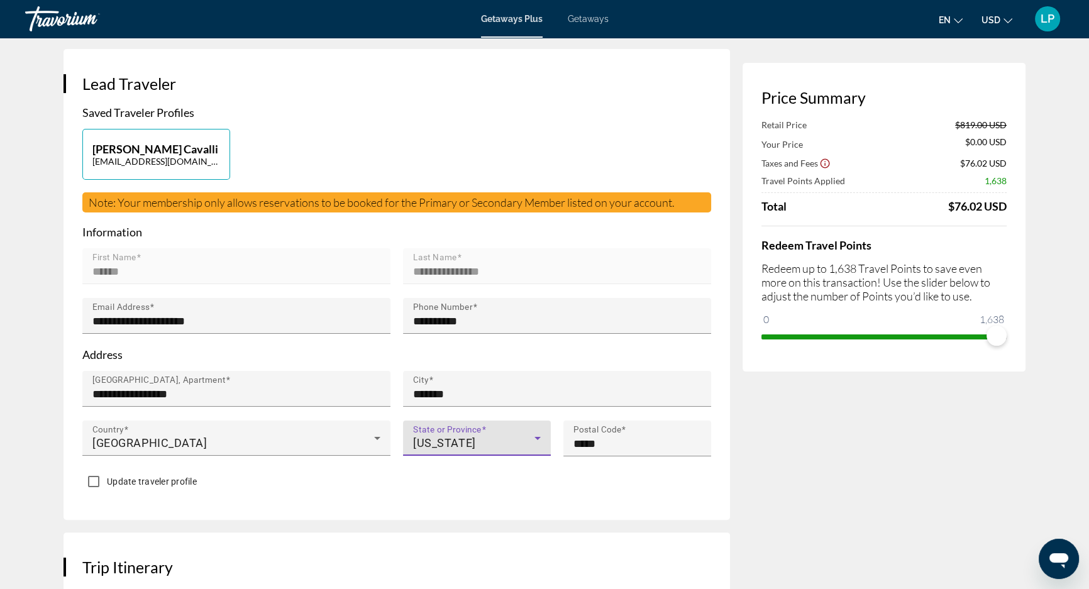
scroll to position [57, 0]
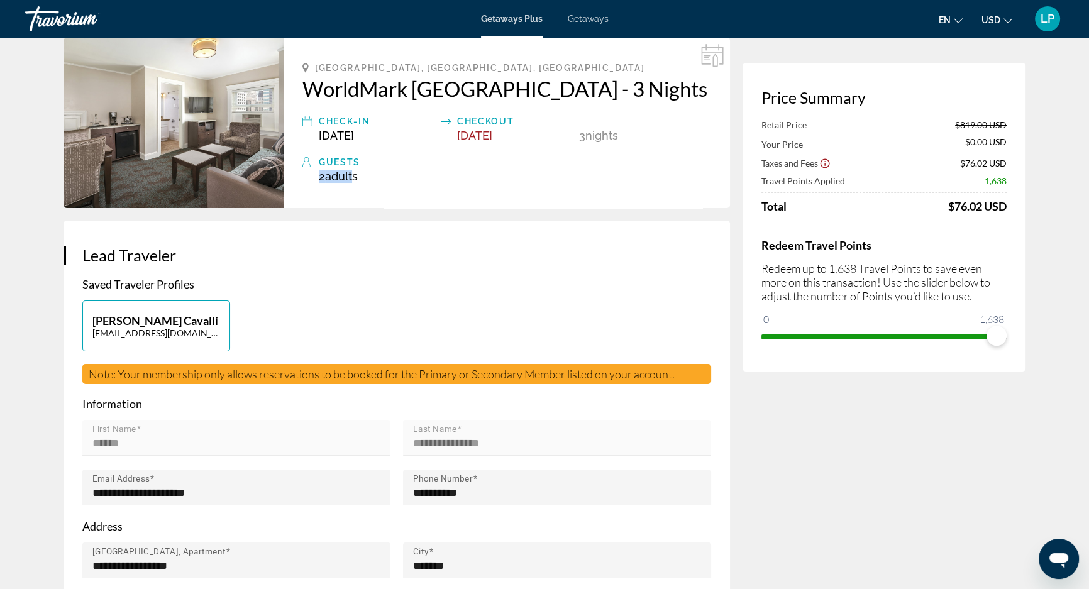
drag, startPoint x: 319, startPoint y: 179, endPoint x: 356, endPoint y: 179, distance: 37.1
click at [356, 179] on span "2 Adult Adults" at bounding box center [338, 176] width 39 height 13
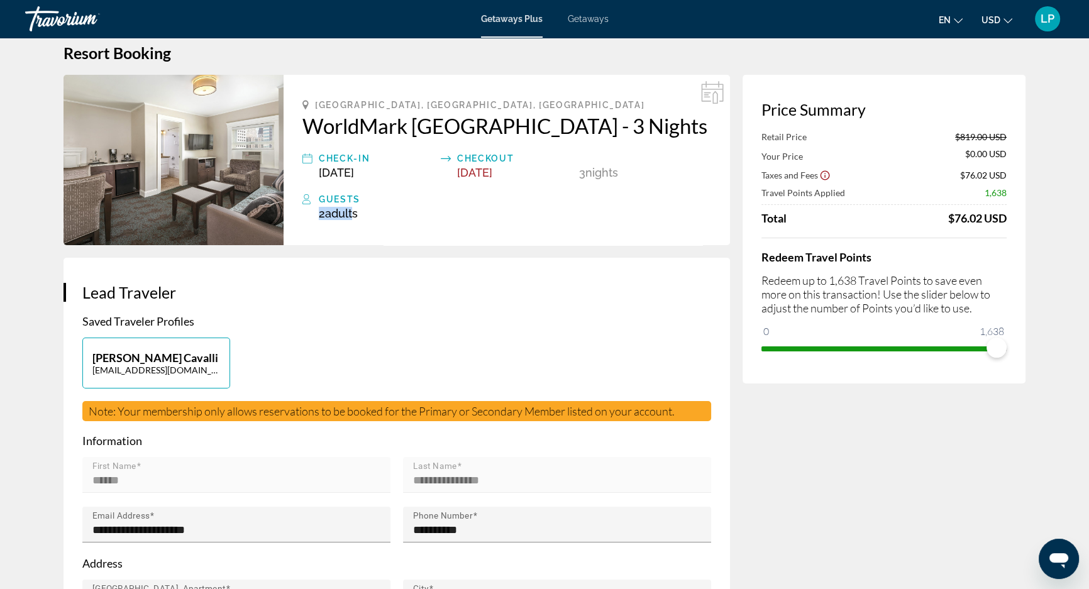
scroll to position [0, 0]
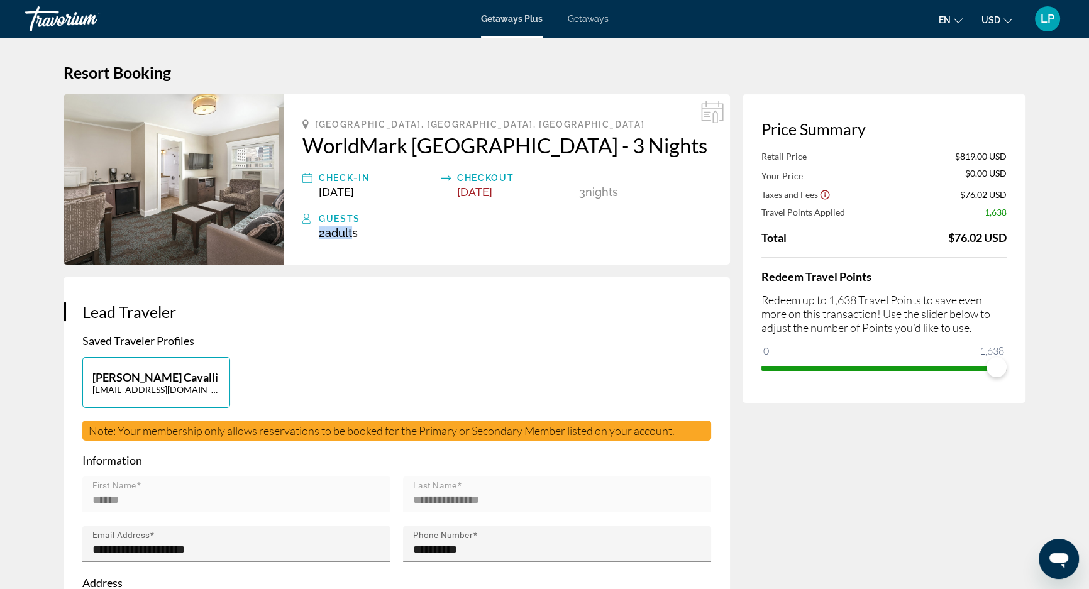
drag, startPoint x: 318, startPoint y: 189, endPoint x: 550, endPoint y: 185, distance: 231.4
click at [550, 185] on div "Check-In [DATE] Checkout [DATE] 3 Night Nights" at bounding box center [506, 184] width 409 height 28
click at [539, 223] on div "Guests" at bounding box center [515, 218] width 392 height 15
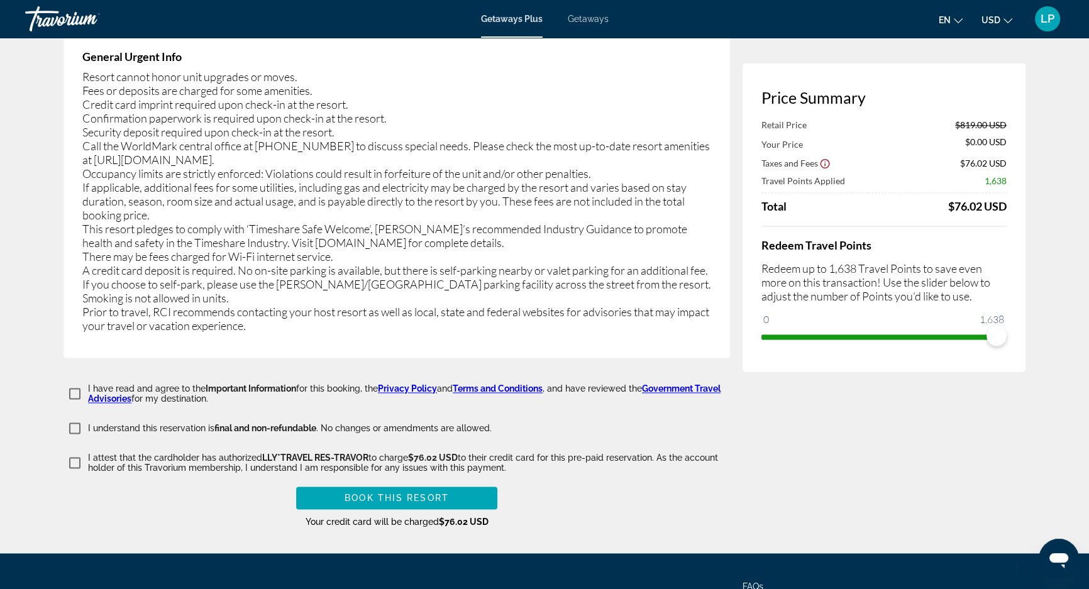
scroll to position [2357, 0]
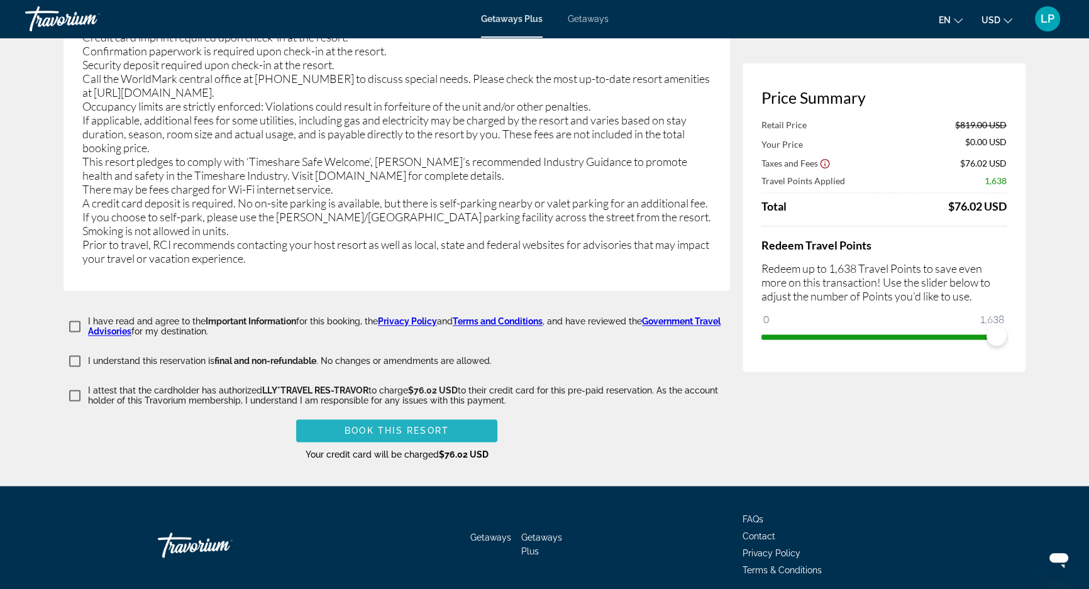
click at [425, 426] on span "Book this Resort" at bounding box center [397, 431] width 104 height 10
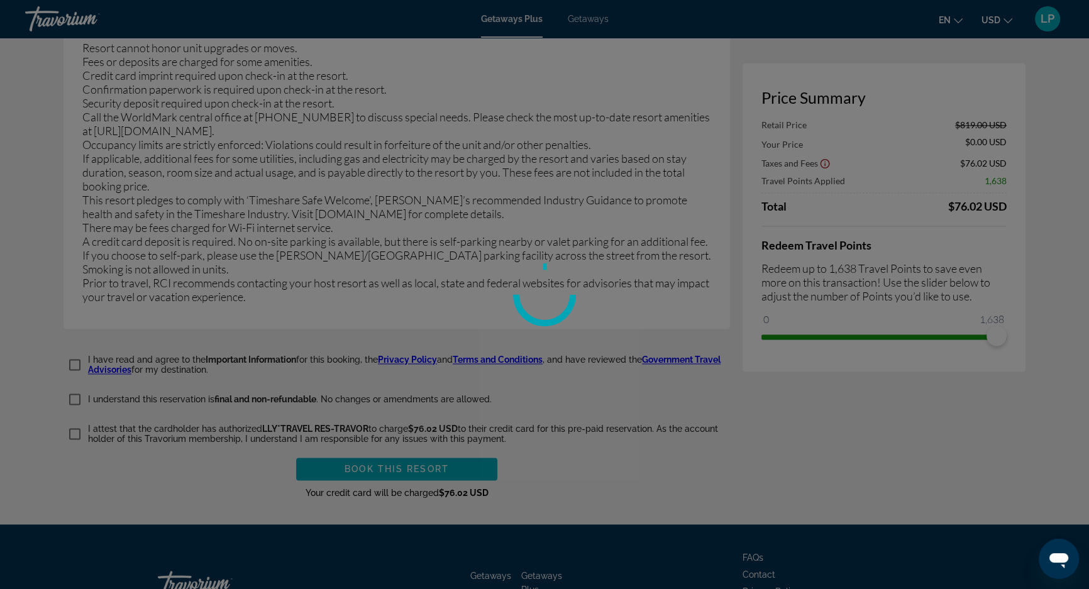
scroll to position [2243, 0]
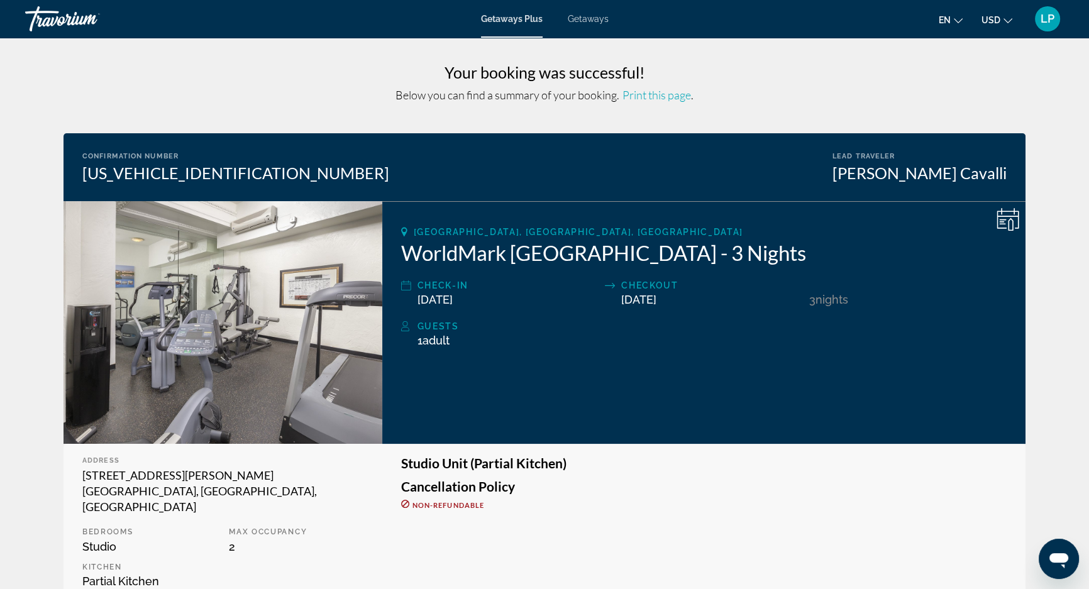
click at [678, 99] on span "Print this page" at bounding box center [656, 95] width 69 height 14
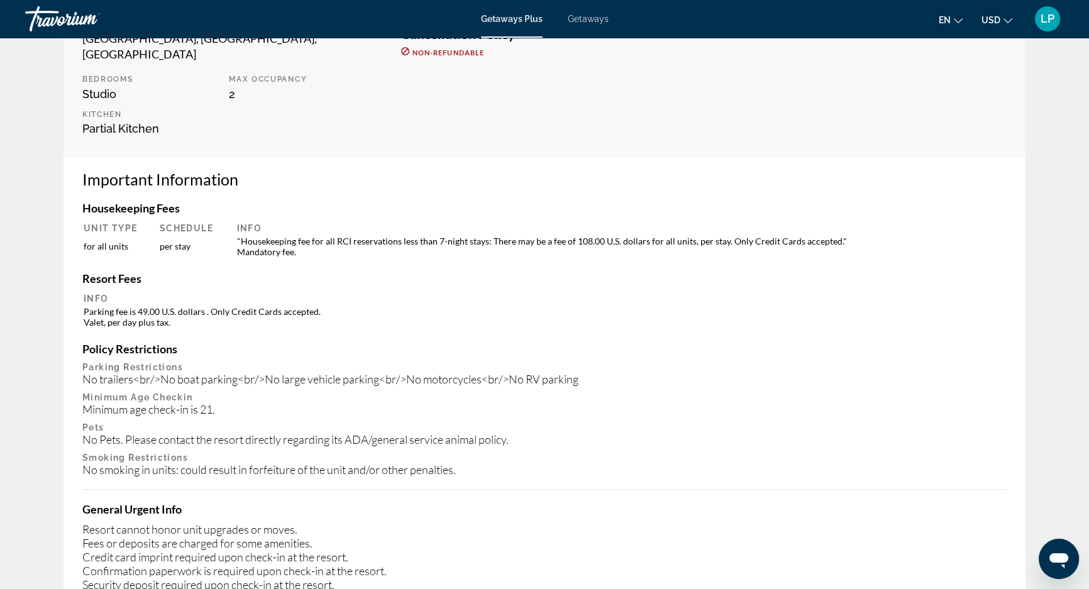
scroll to position [457, 0]
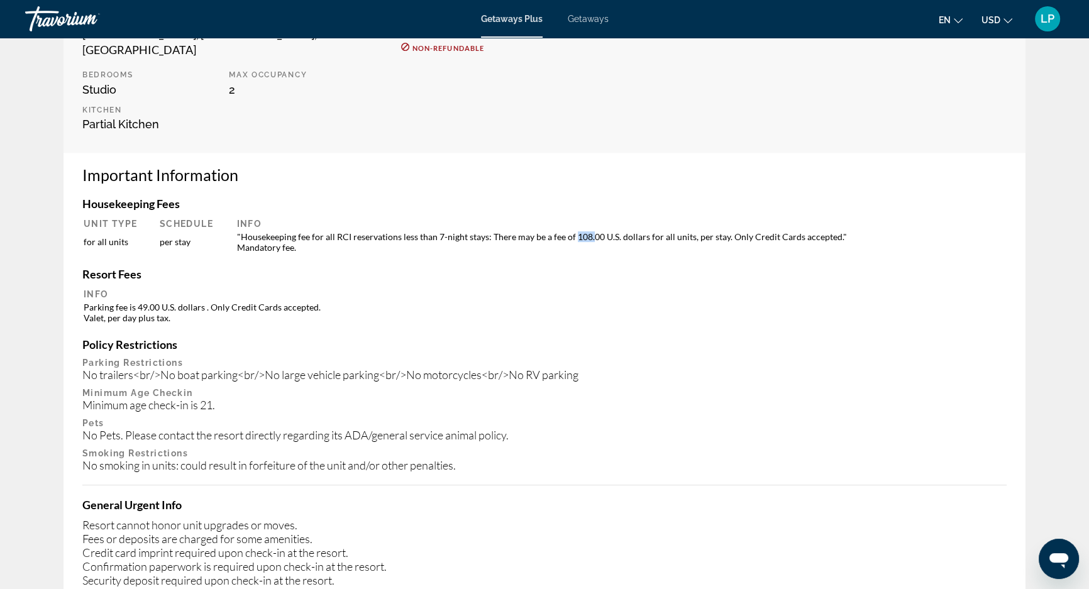
drag, startPoint x: 572, startPoint y: 222, endPoint x: 592, endPoint y: 223, distance: 20.1
click at [592, 231] on td ""Housekeeping fee for all RCI reservations less than 7-night stays: There may b…" at bounding box center [618, 242] width 775 height 23
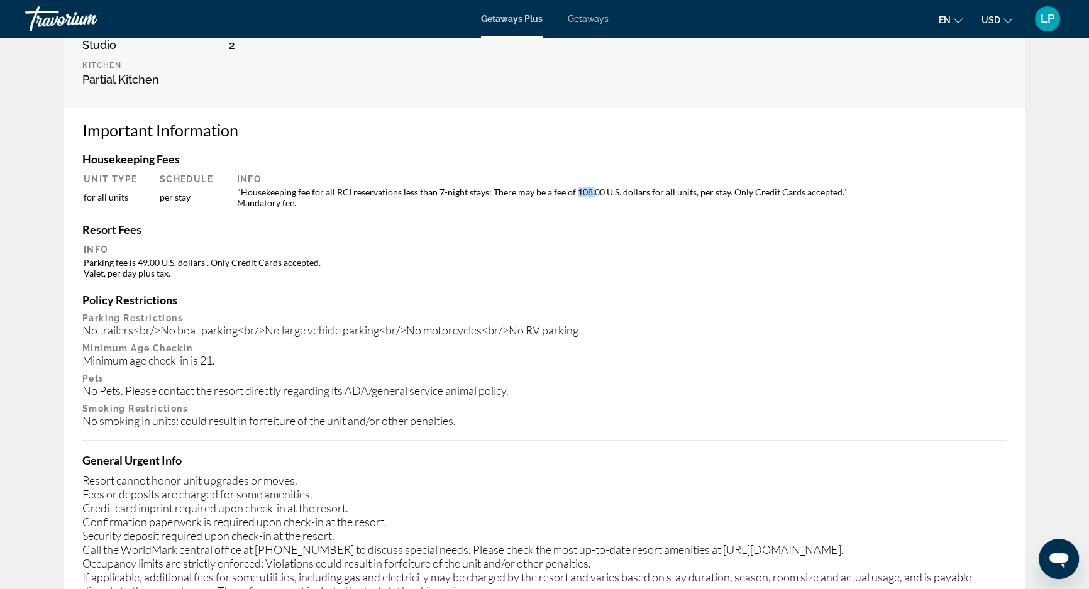
scroll to position [400, 0]
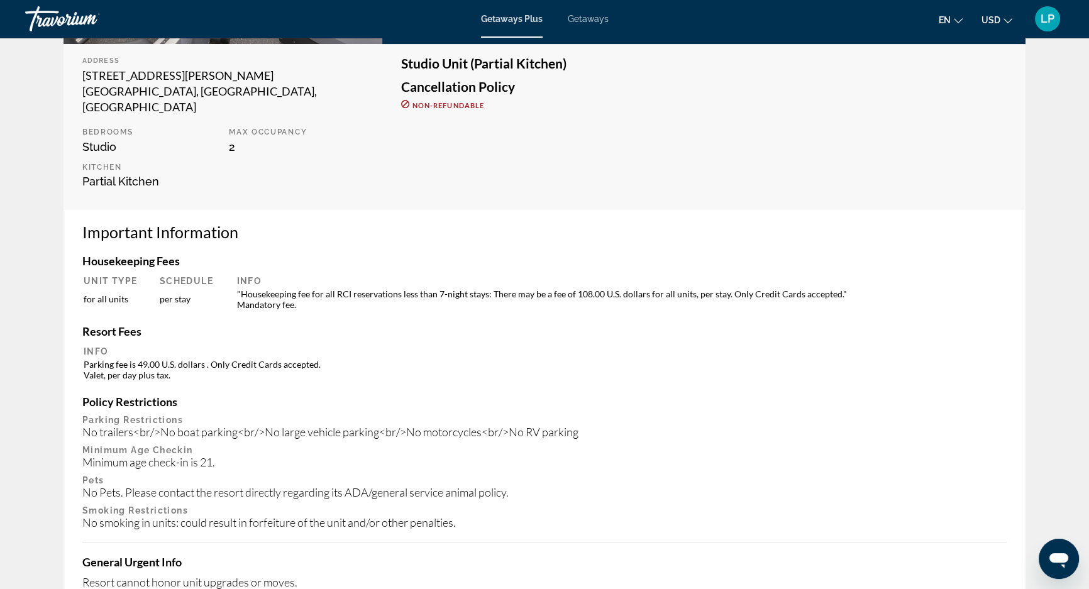
click at [577, 275] on th "Info" at bounding box center [618, 280] width 775 height 11
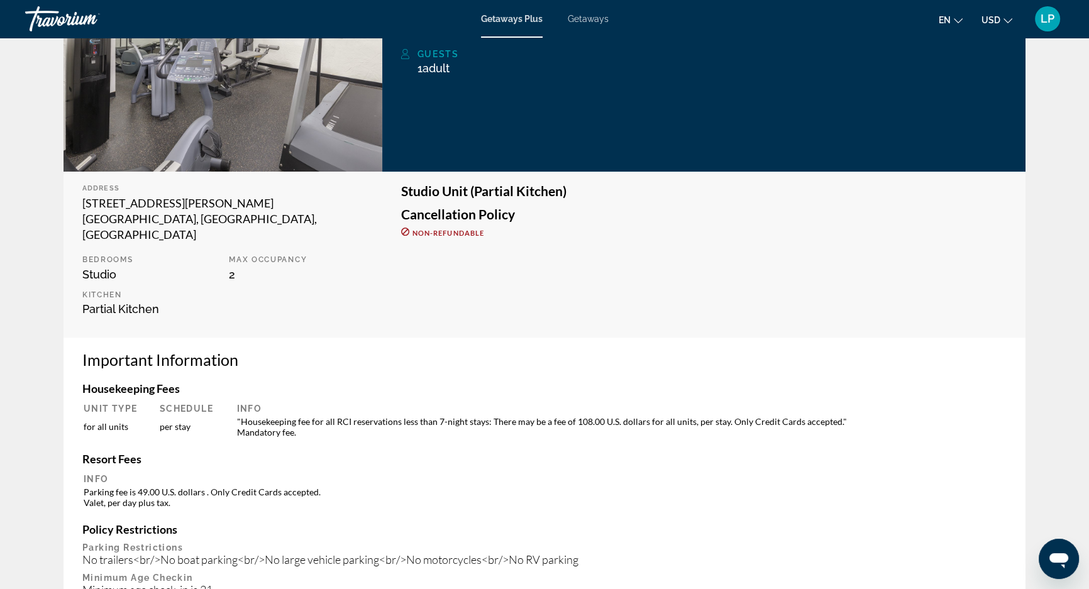
scroll to position [267, 0]
